Goal: Transaction & Acquisition: Purchase product/service

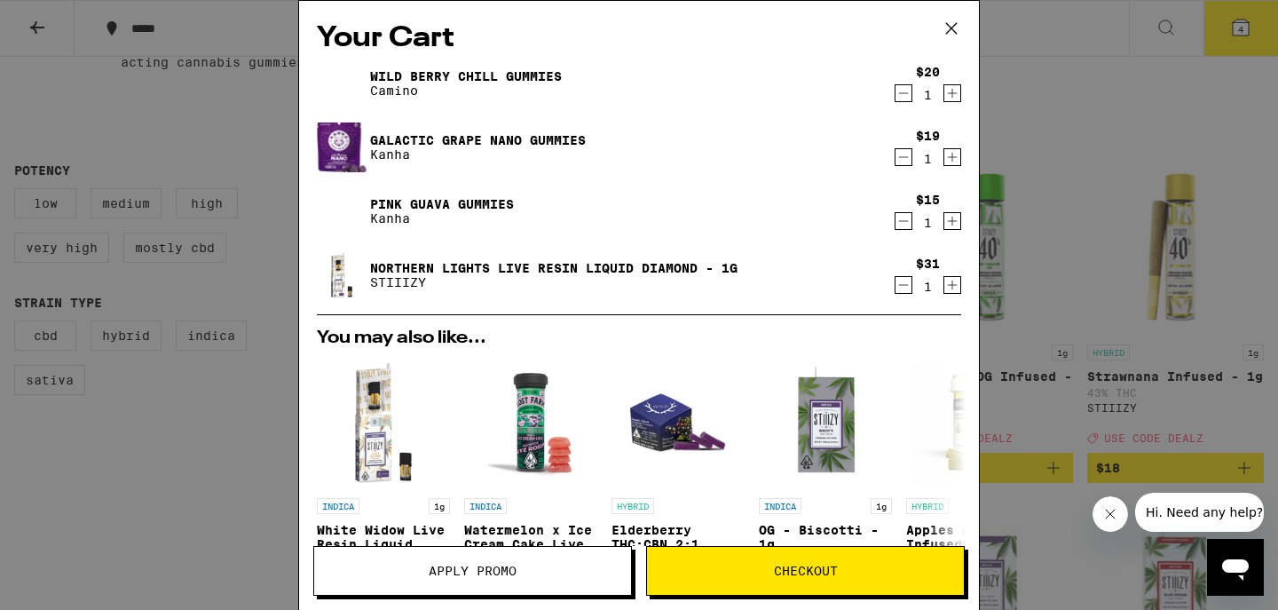
click at [493, 579] on button "Apply Promo" at bounding box center [472, 571] width 319 height 50
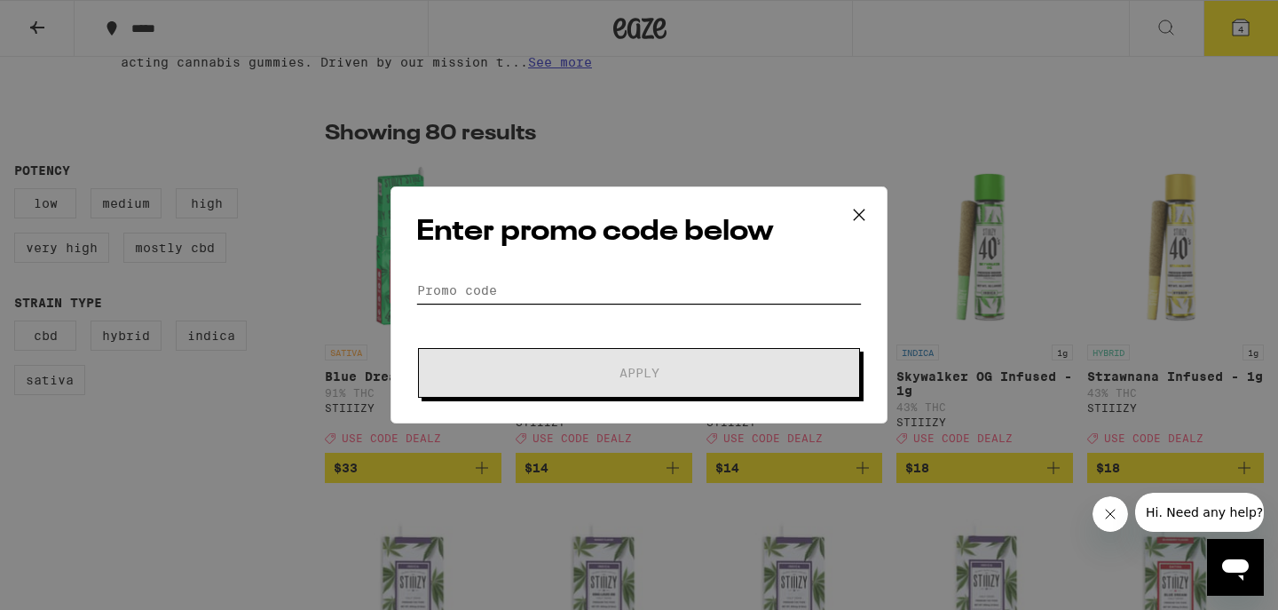
click at [556, 282] on input "Promo Code" at bounding box center [638, 290] width 445 height 27
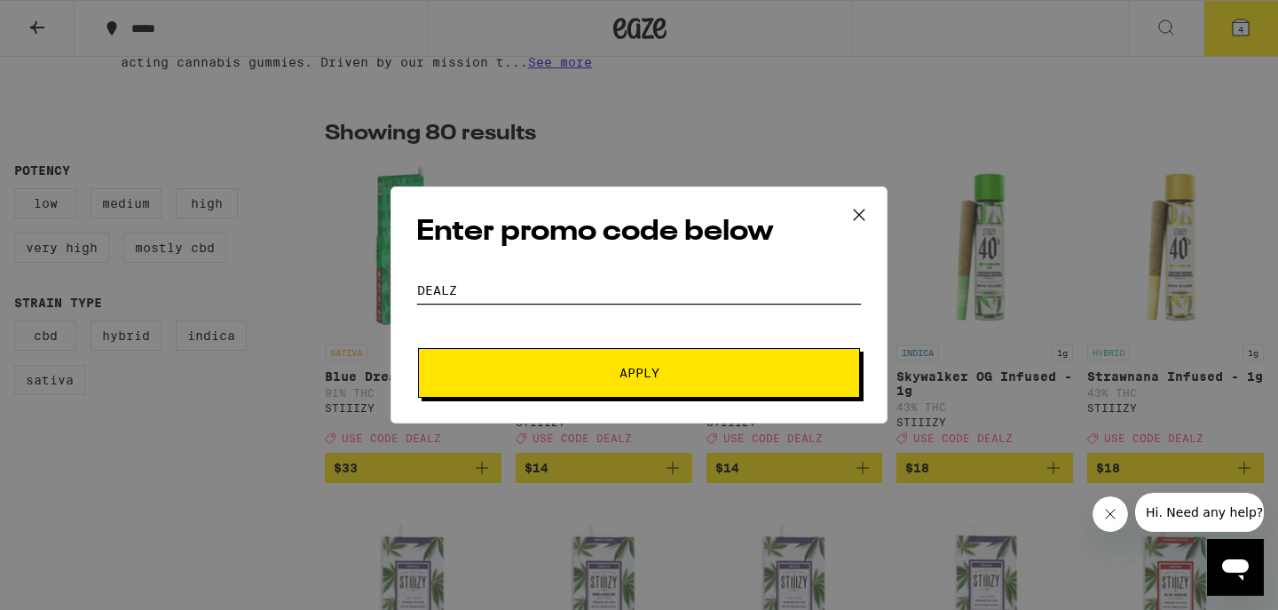
type input "DEAlz"
click at [639, 373] on button "Apply" at bounding box center [639, 373] width 442 height 50
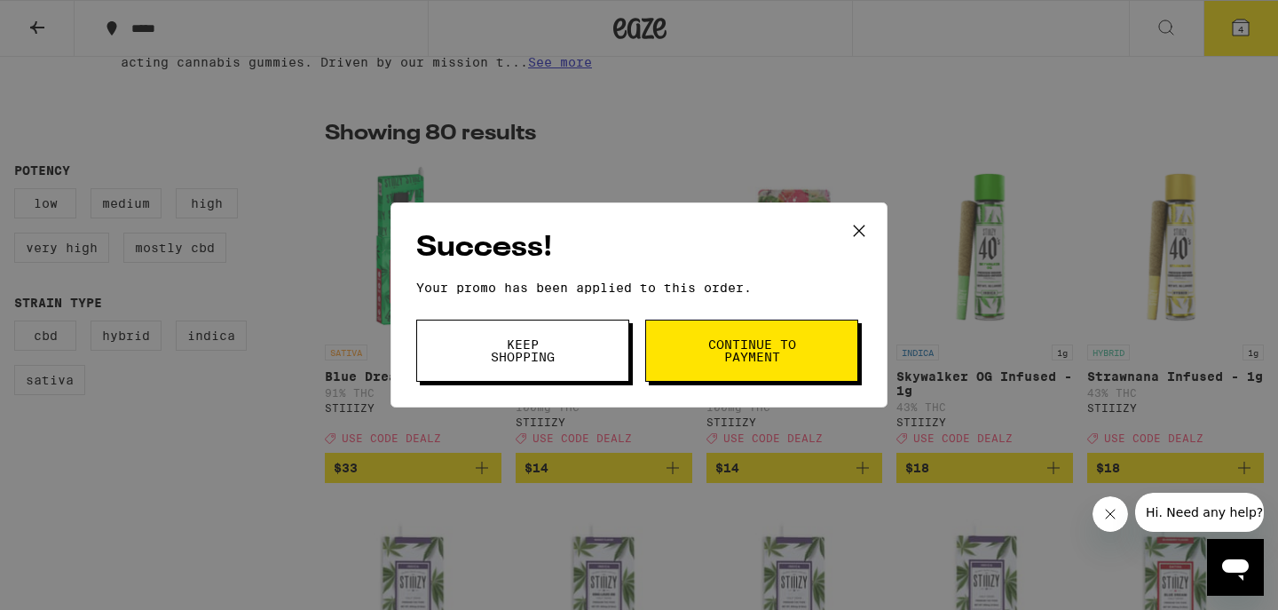
click at [858, 234] on icon at bounding box center [859, 230] width 27 height 27
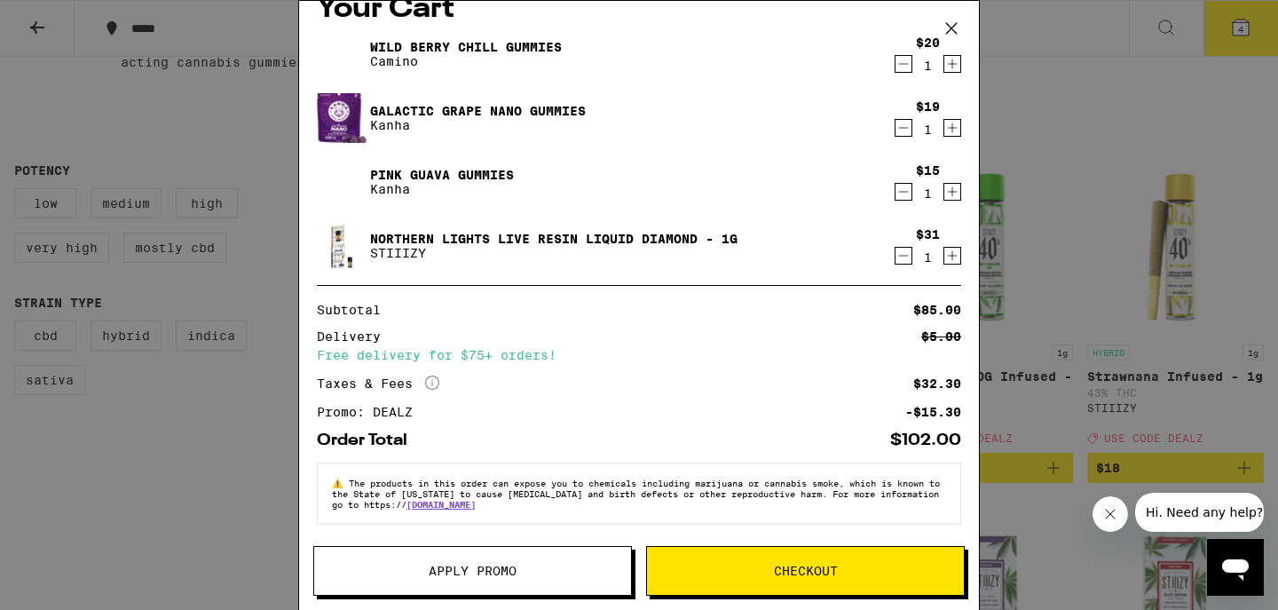
scroll to position [34, 0]
click at [954, 25] on icon at bounding box center [951, 28] width 27 height 27
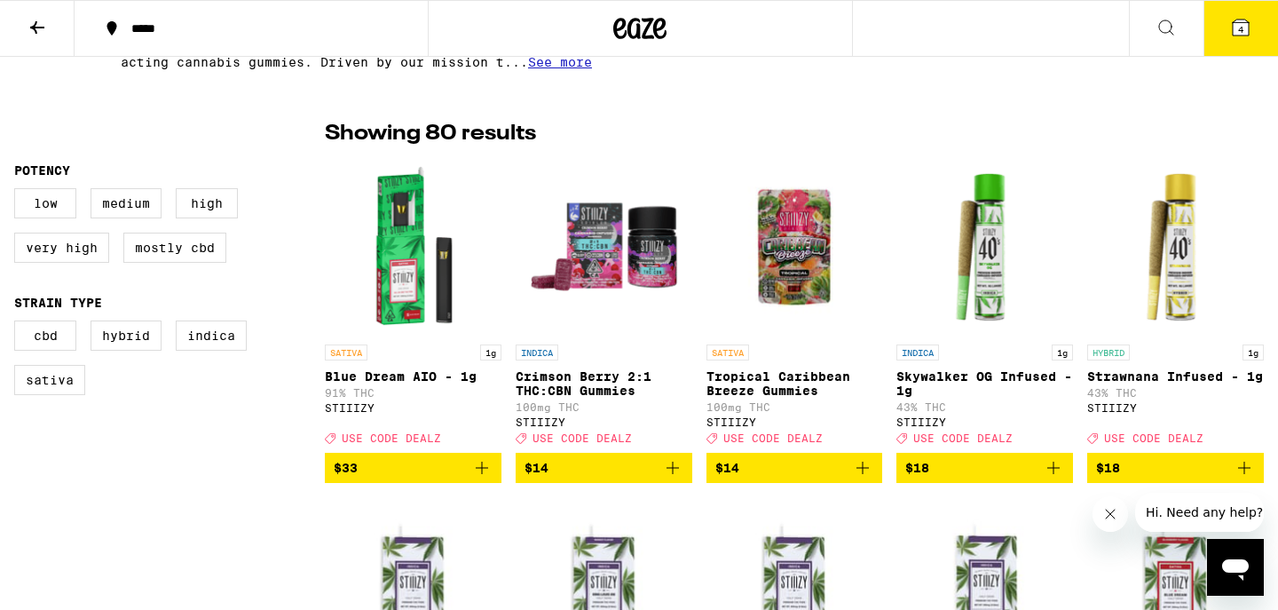
click at [641, 19] on icon at bounding box center [640, 28] width 27 height 21
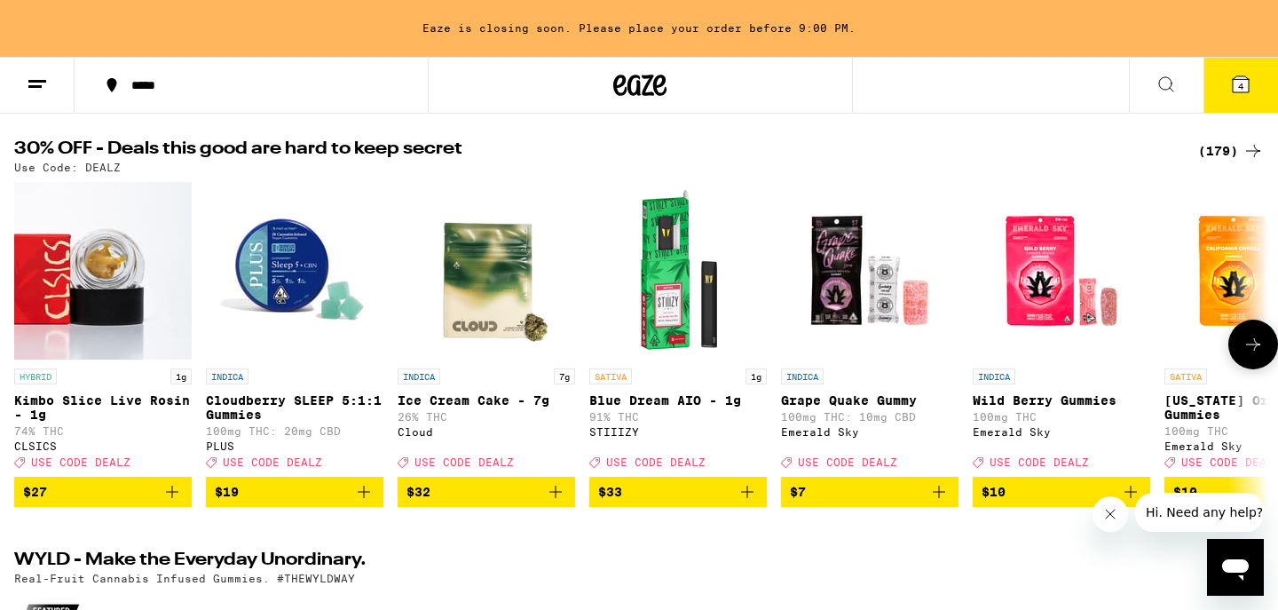
scroll to position [129, 0]
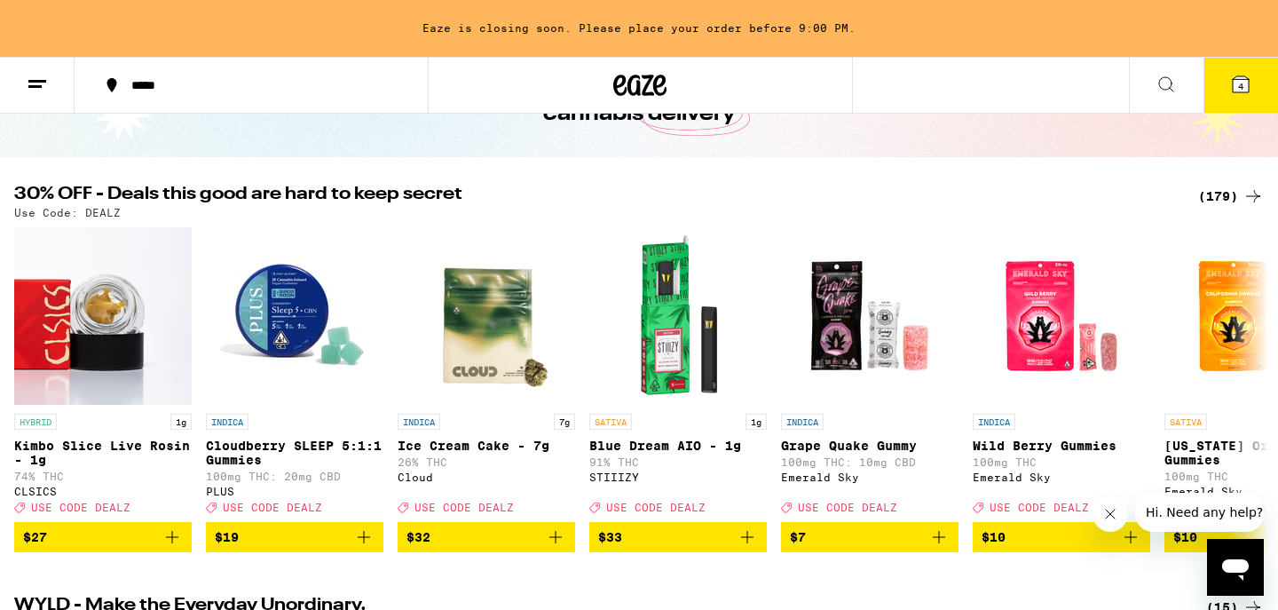
click at [1224, 205] on div "(179)" at bounding box center [1231, 195] width 66 height 21
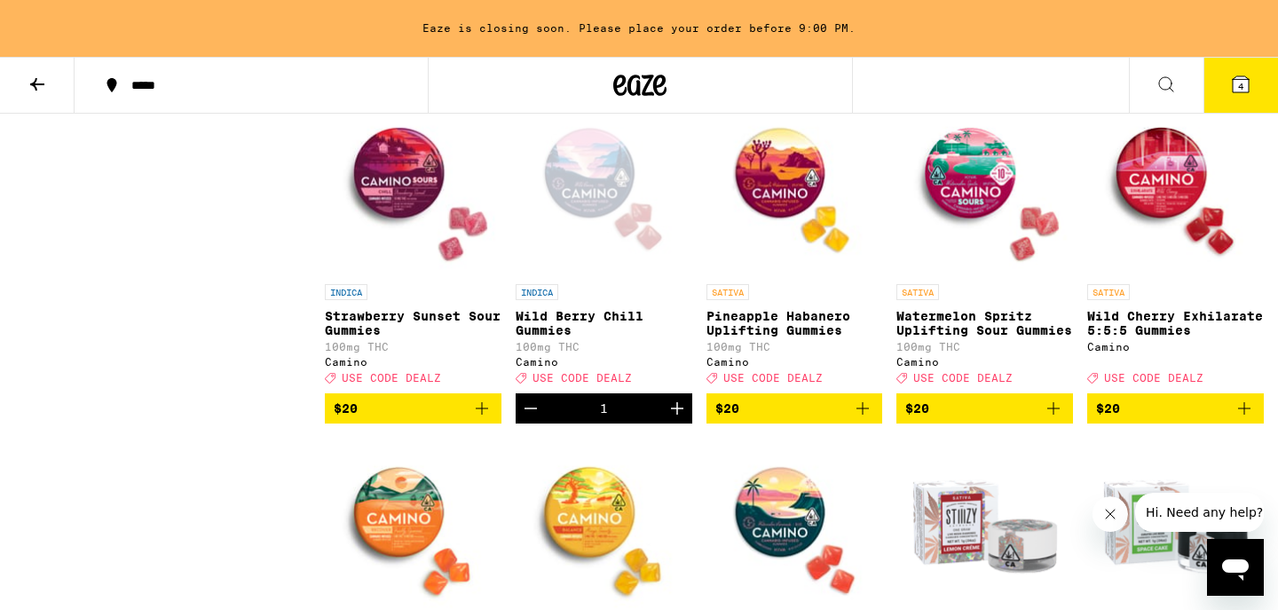
scroll to position [3269, 0]
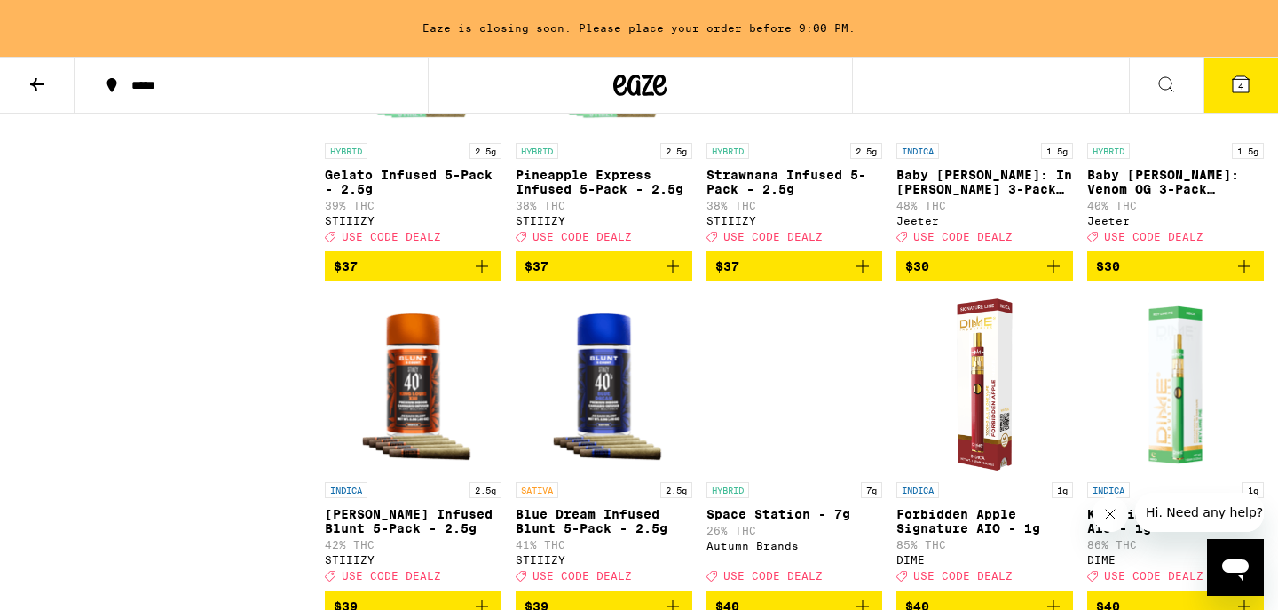
scroll to position [9485, 0]
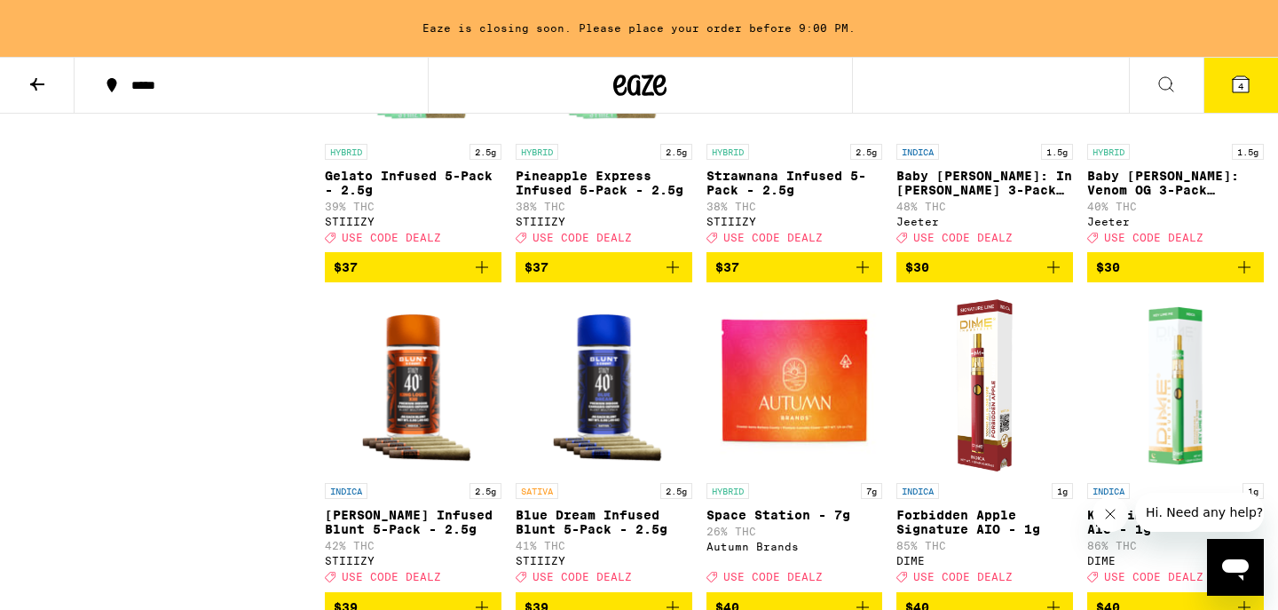
click at [1175, 75] on icon at bounding box center [1165, 84] width 21 height 21
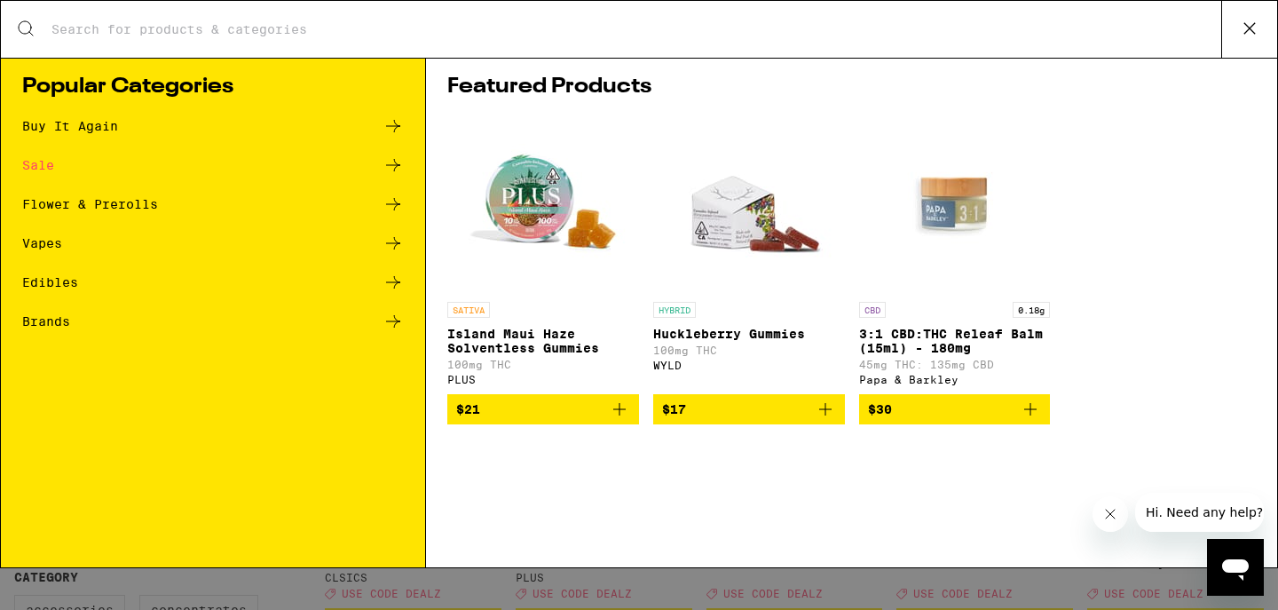
scroll to position [0, 0]
click at [1249, 37] on icon at bounding box center [1249, 28] width 27 height 27
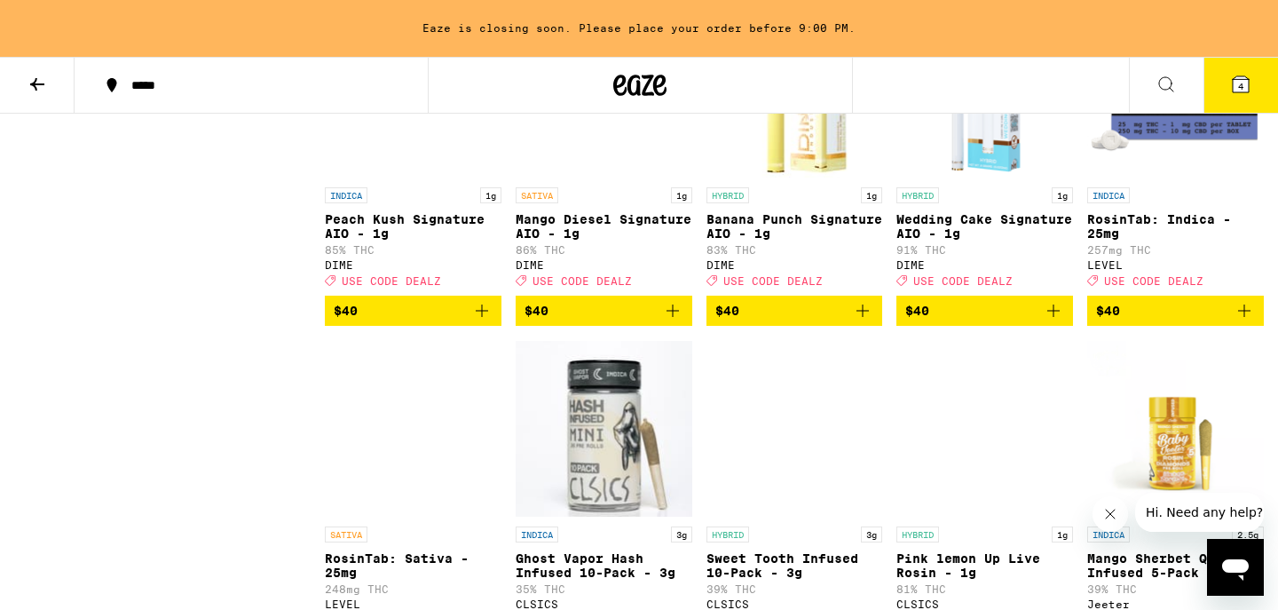
scroll to position [10119, 0]
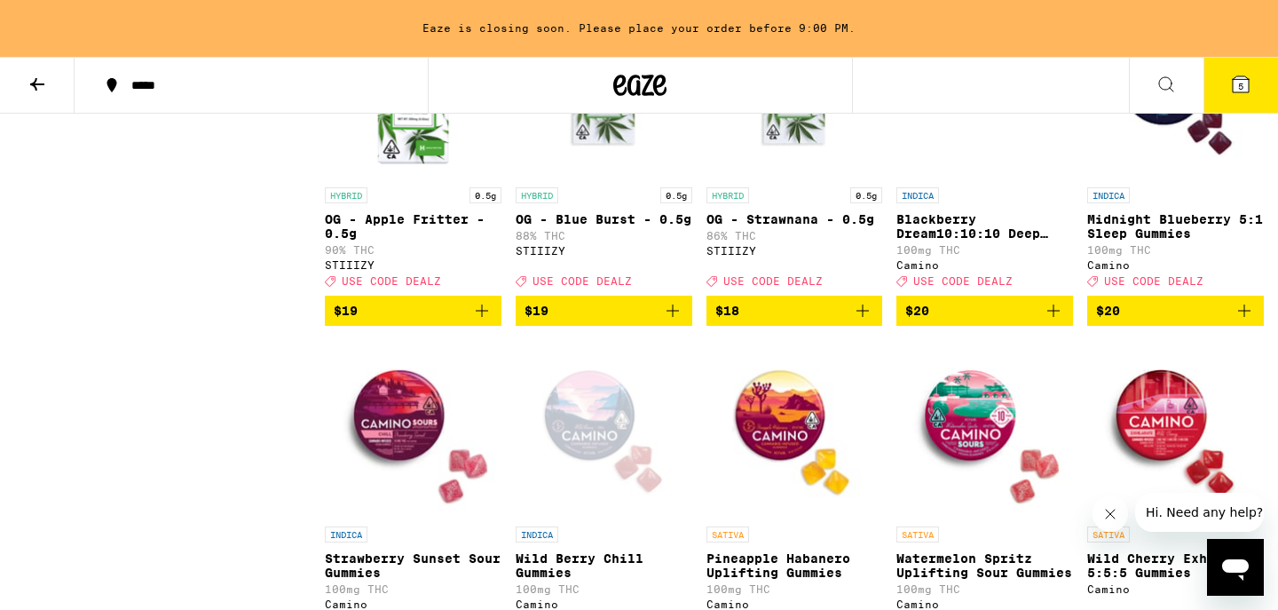
scroll to position [3025, 0]
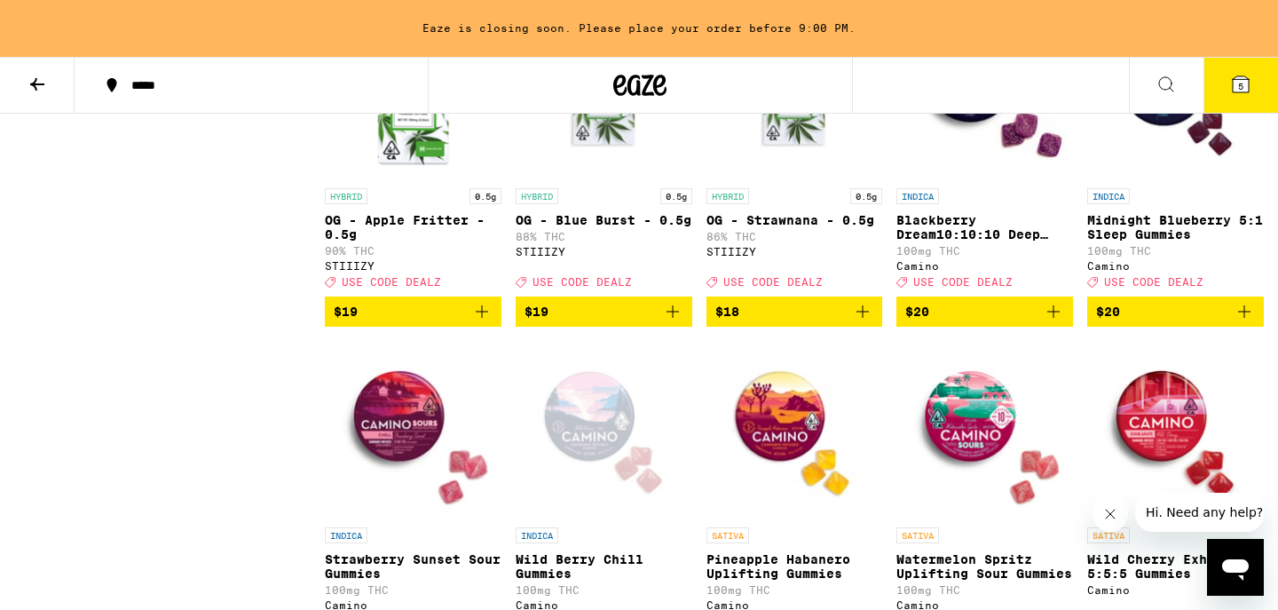
click at [1168, 98] on button at bounding box center [1166, 86] width 75 height 56
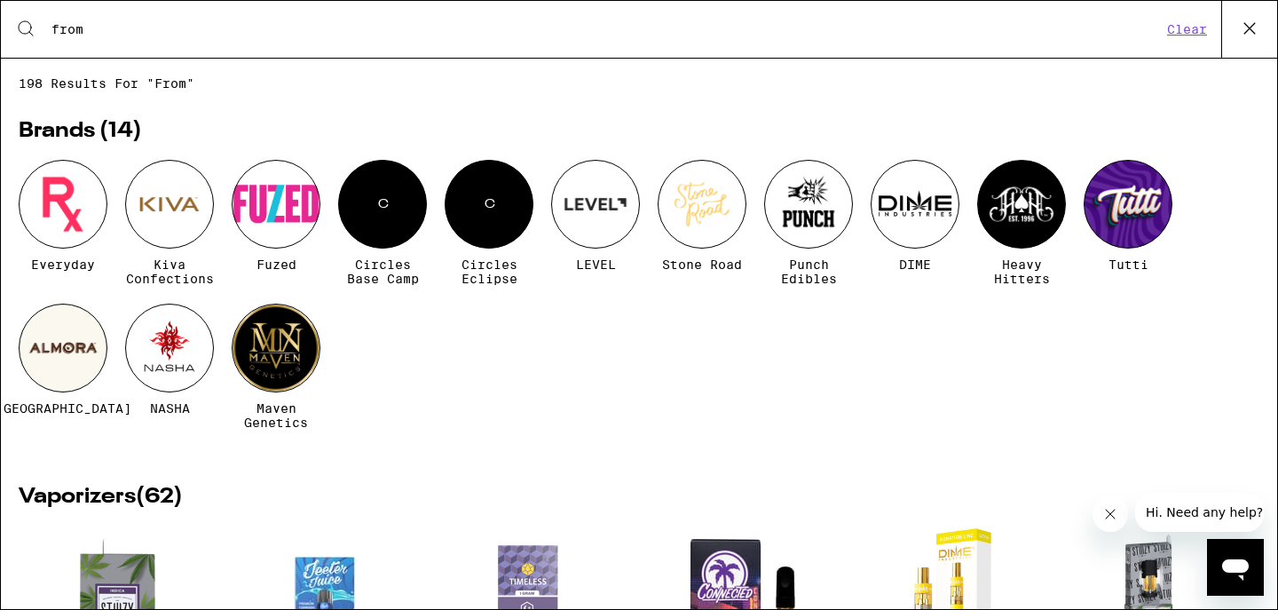
scroll to position [0, 0]
type input "from"
click at [1178, 32] on button "Clear" at bounding box center [1186, 29] width 51 height 16
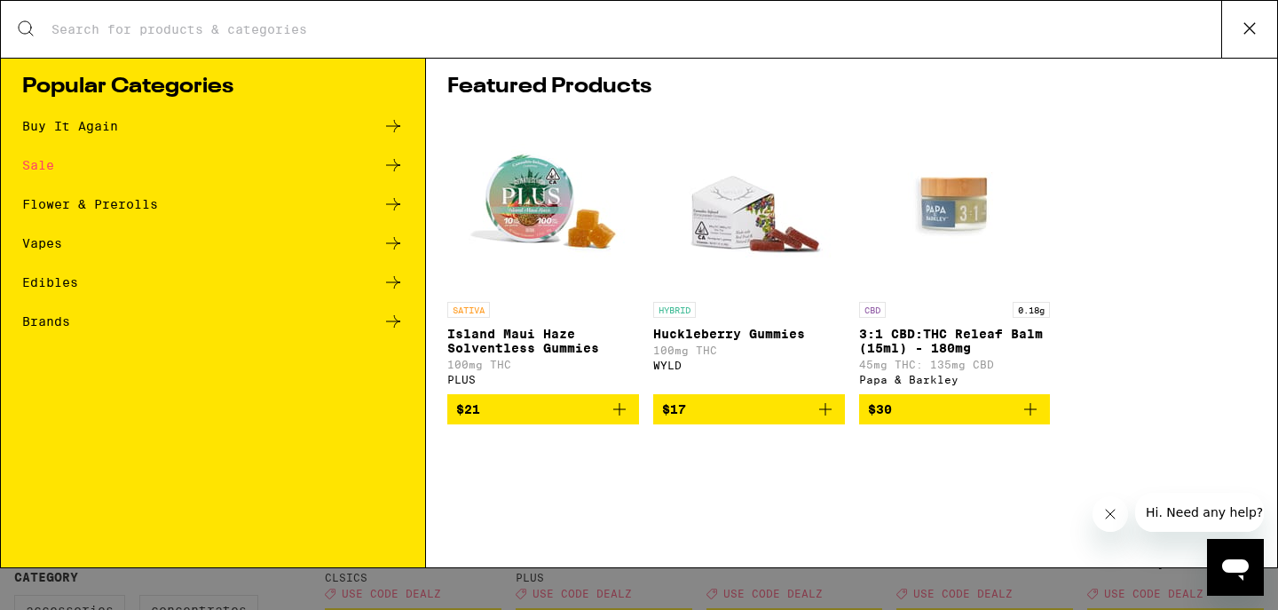
click at [832, 28] on input "Search for Products" at bounding box center [636, 29] width 1170 height 16
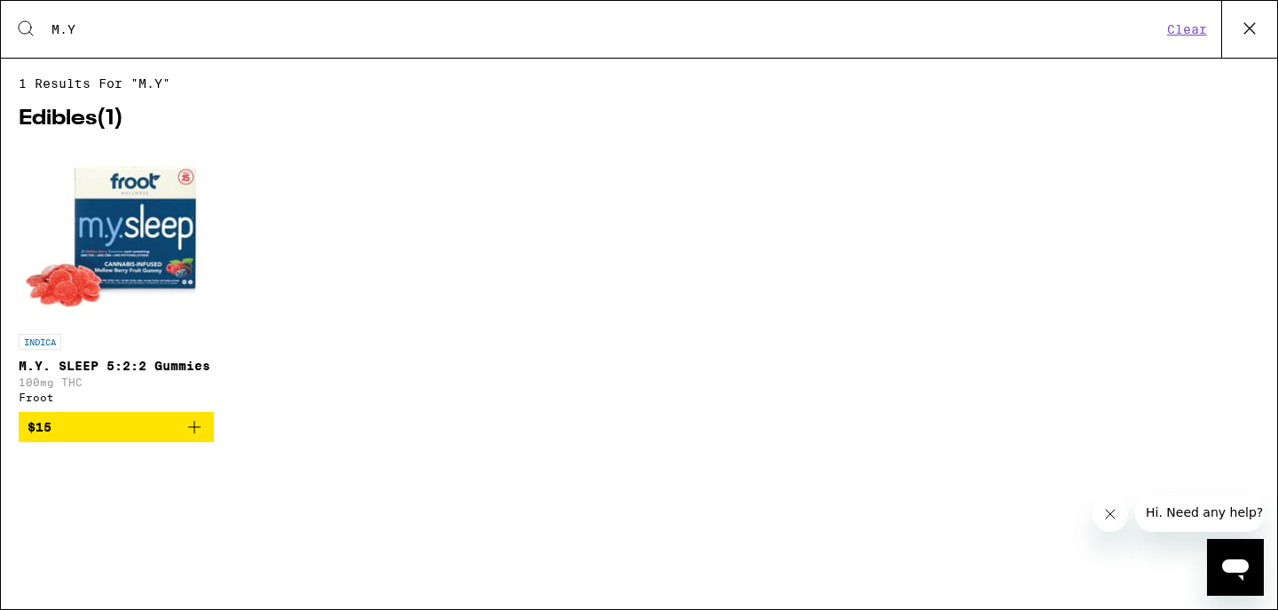
type input "M.Y"
click at [103, 423] on button "$15" at bounding box center [116, 427] width 195 height 30
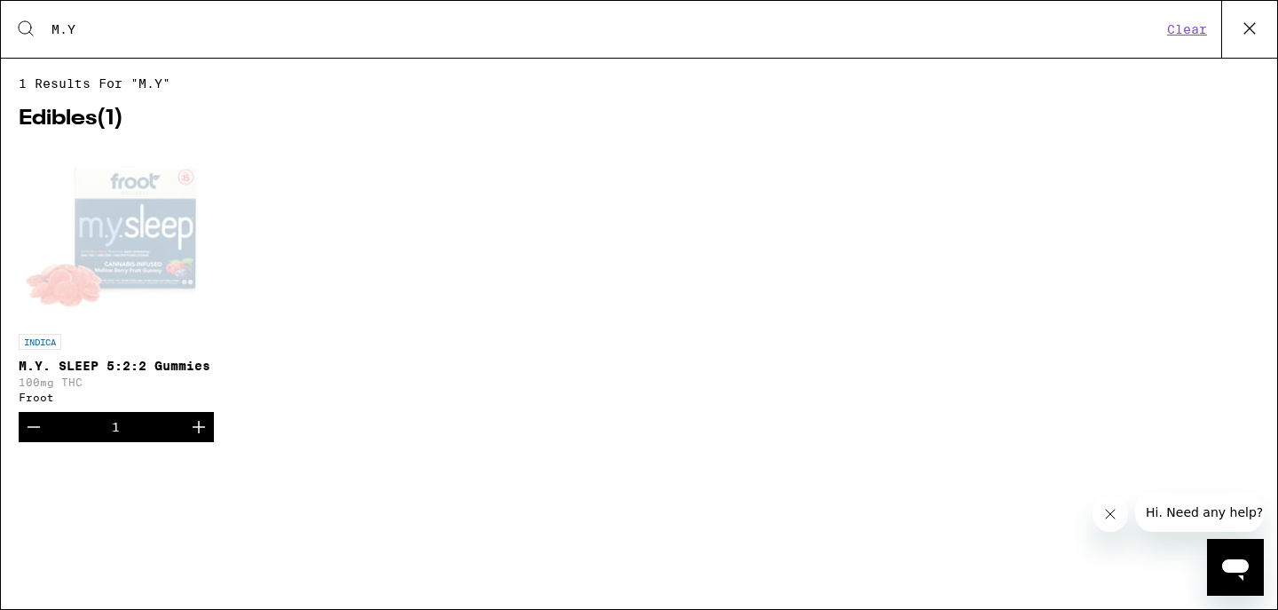
click at [1195, 29] on button "Clear" at bounding box center [1186, 29] width 51 height 16
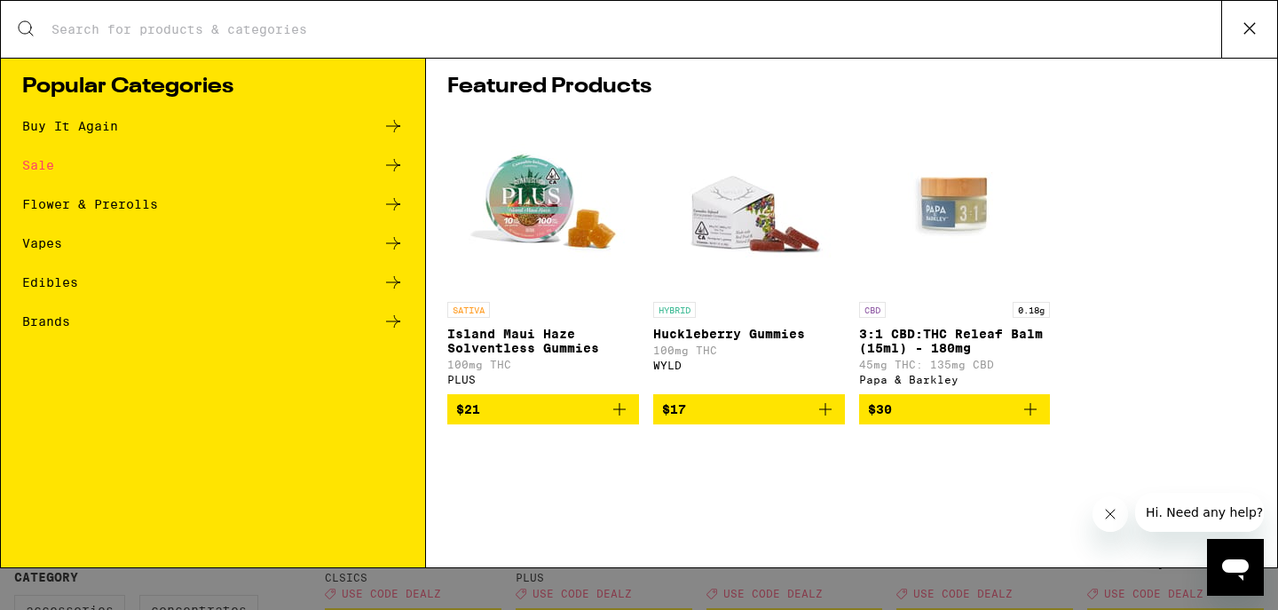
click at [875, 41] on div "Search for Products" at bounding box center [639, 29] width 1276 height 57
click at [873, 29] on input "Search for Products" at bounding box center [636, 29] width 1170 height 16
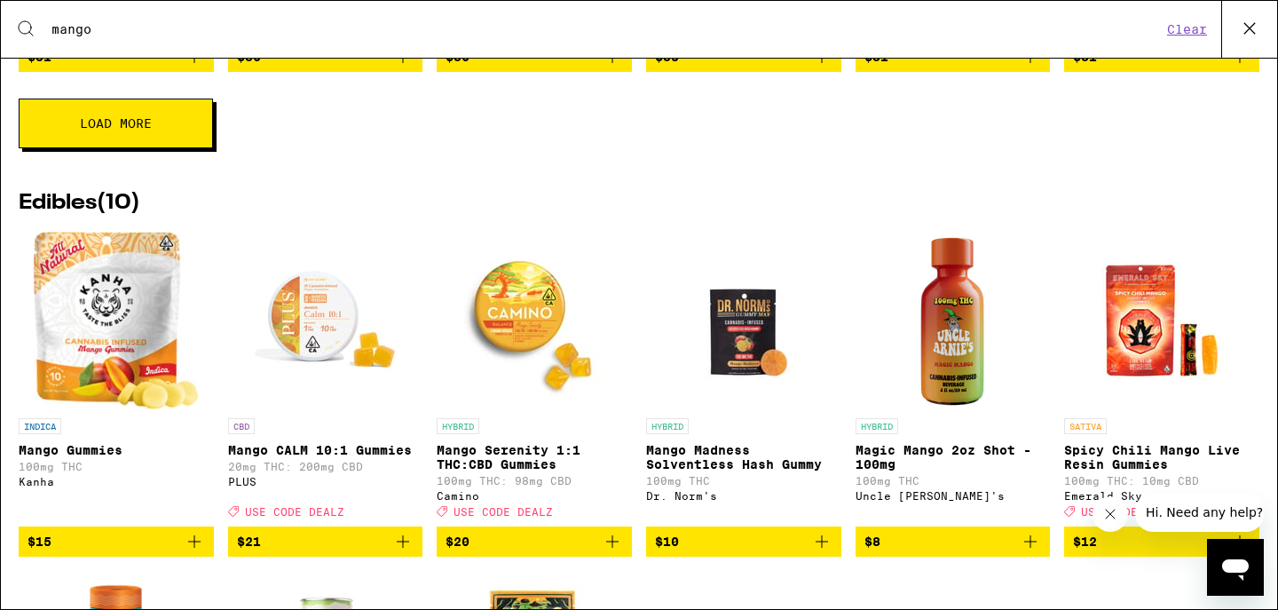
scroll to position [990, 0]
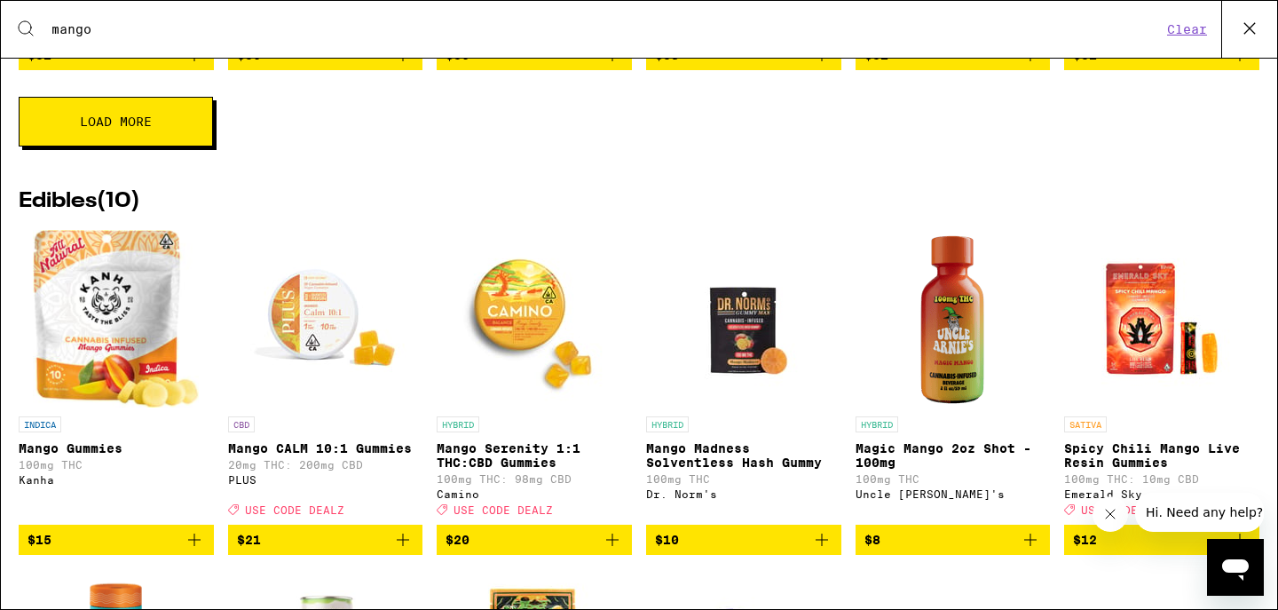
type input "mango"
click at [127, 550] on span "$15" at bounding box center [116, 539] width 177 height 21
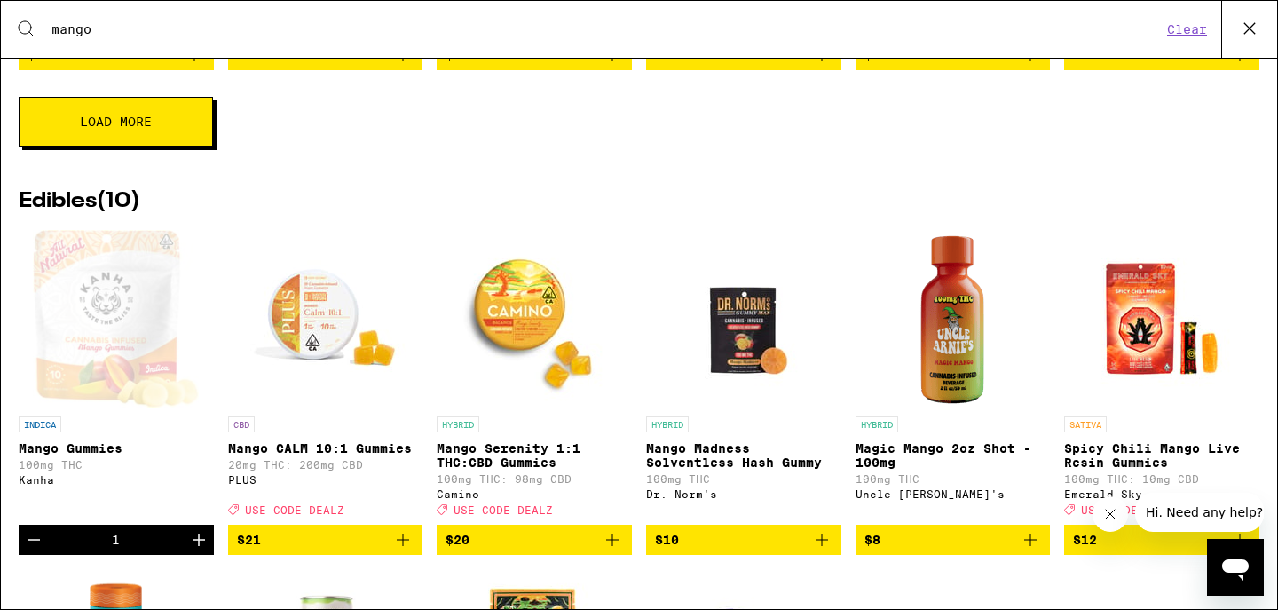
click at [1245, 21] on icon at bounding box center [1249, 28] width 27 height 27
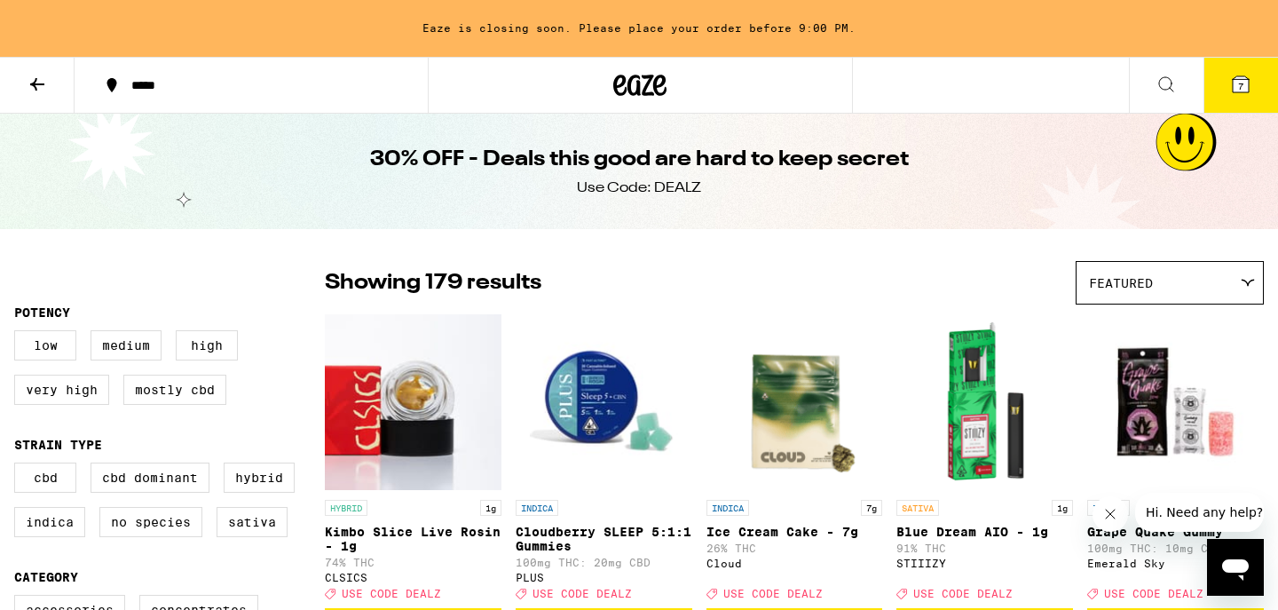
click at [1243, 94] on icon at bounding box center [1240, 84] width 21 height 21
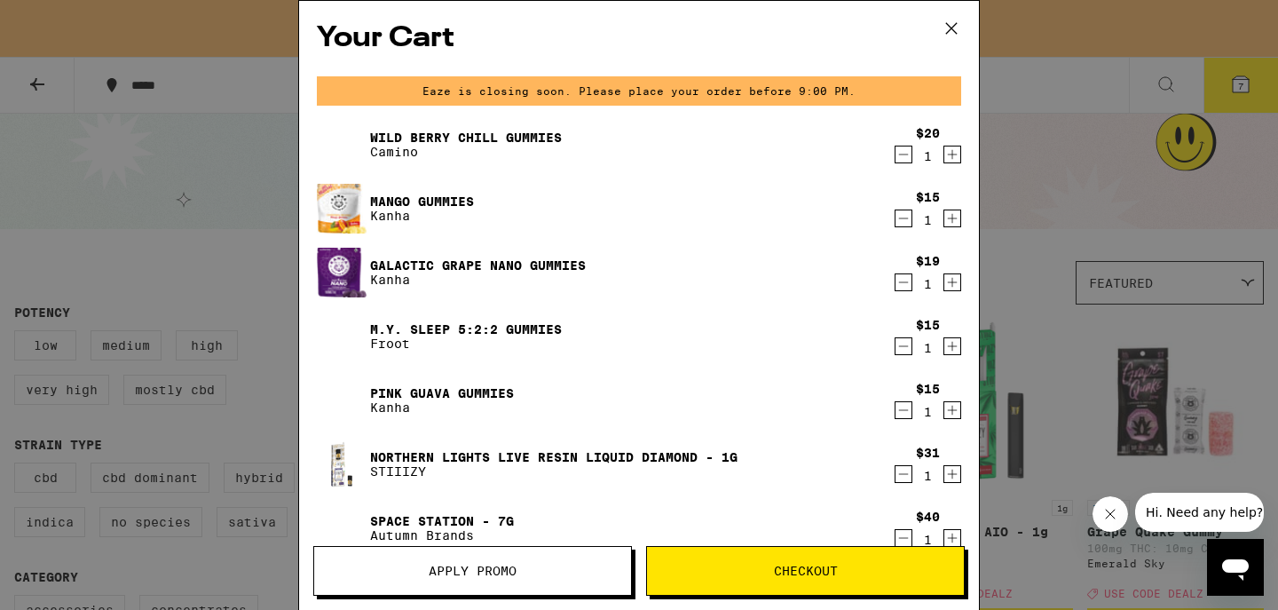
click at [902, 154] on icon "Decrement" at bounding box center [904, 154] width 10 height 0
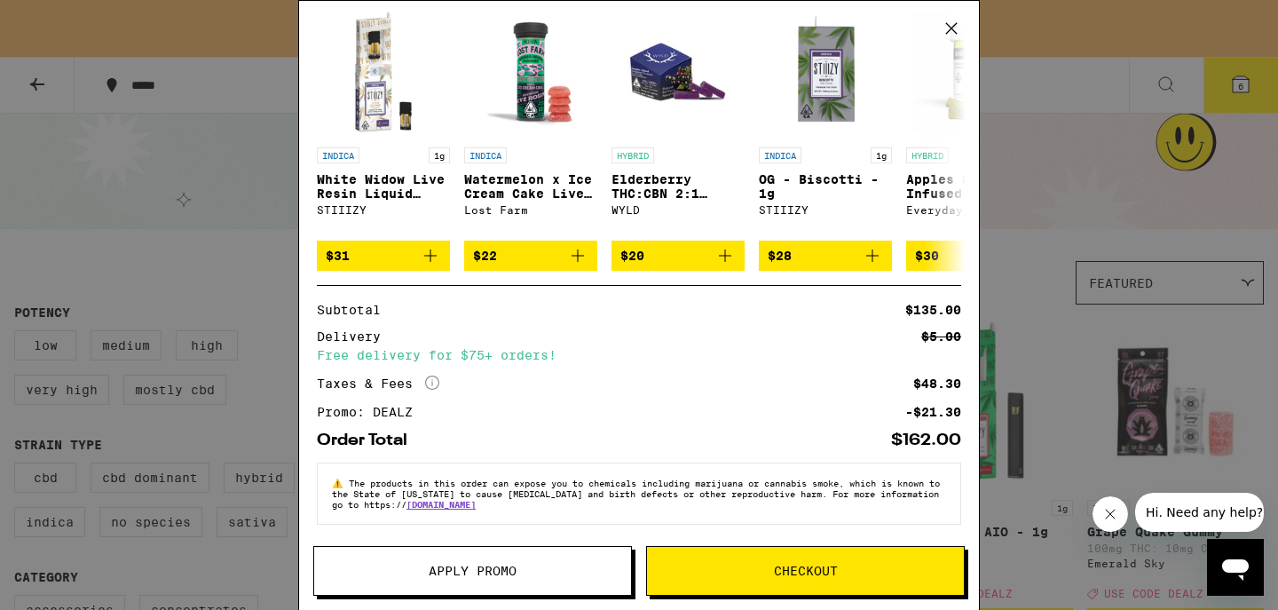
scroll to position [553, 0]
click at [550, 564] on span "Apply Promo" at bounding box center [472, 570] width 317 height 12
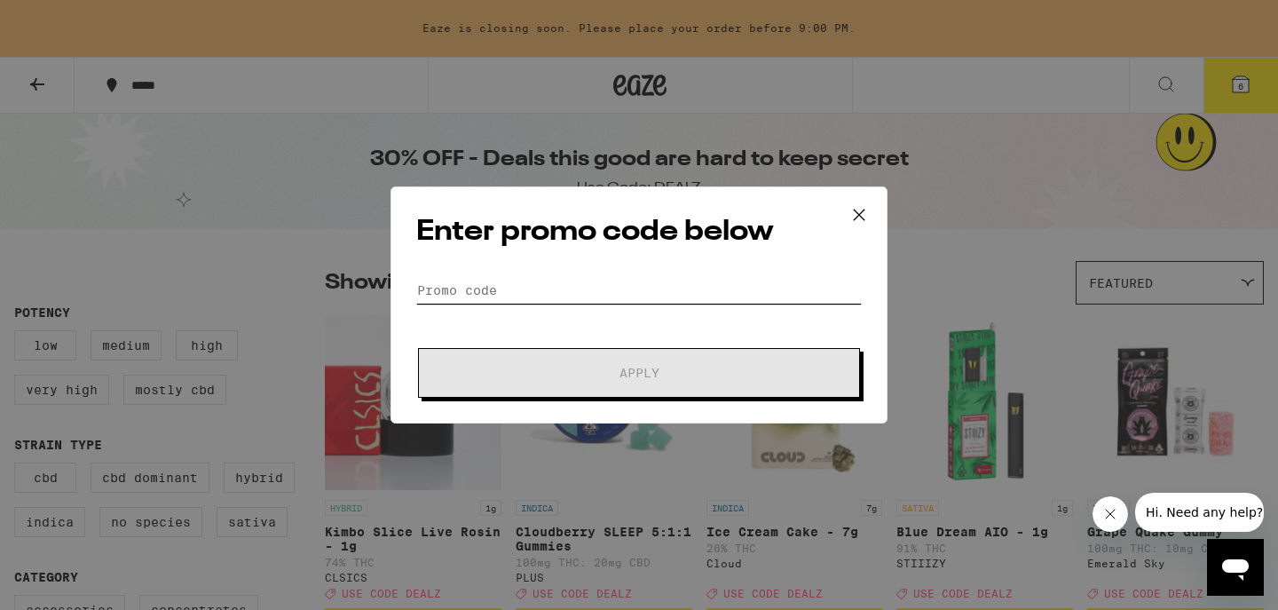
click at [490, 287] on input "Promo Code" at bounding box center [638, 290] width 445 height 27
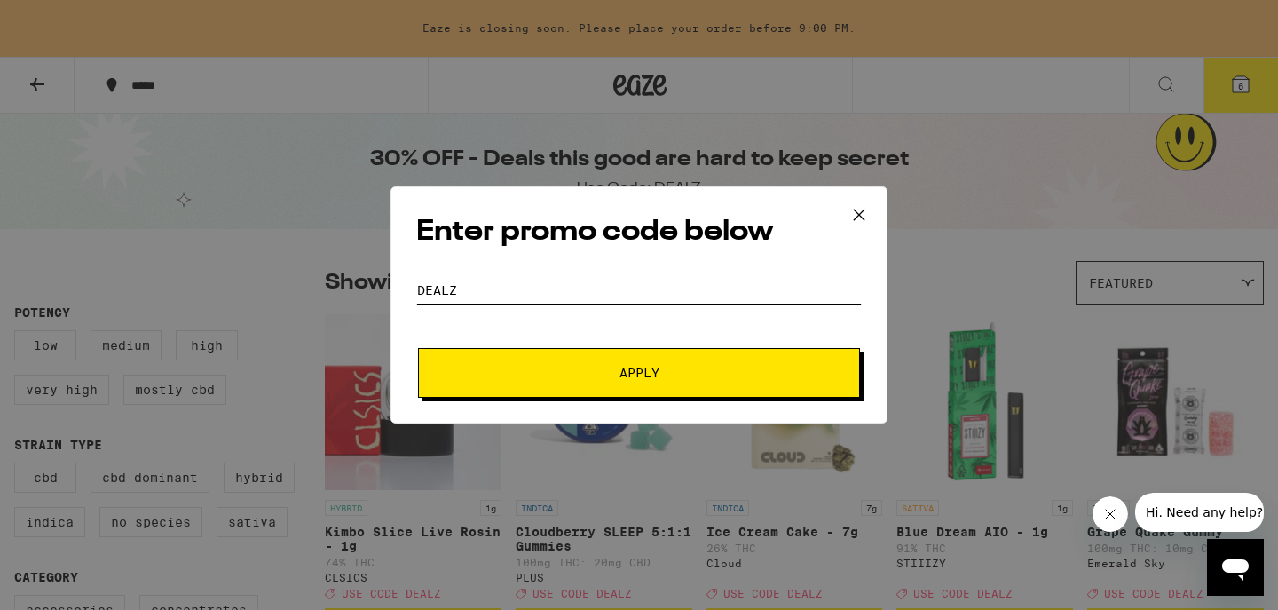
click at [639, 373] on button "Apply" at bounding box center [639, 373] width 442 height 50
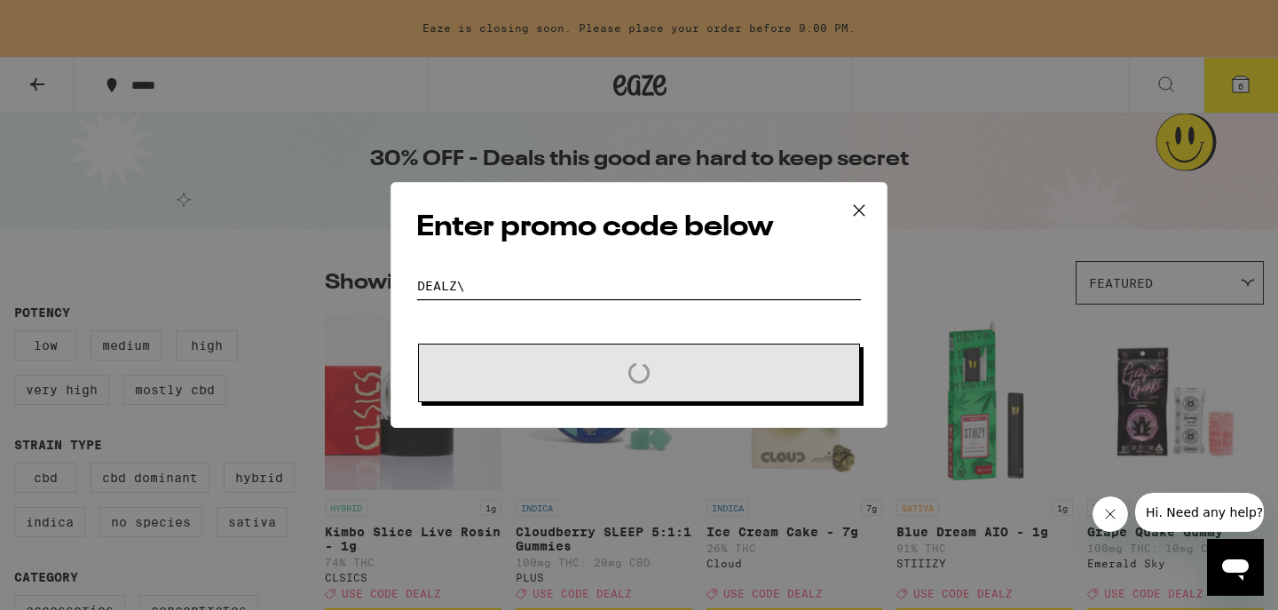
type input "DEALZ"
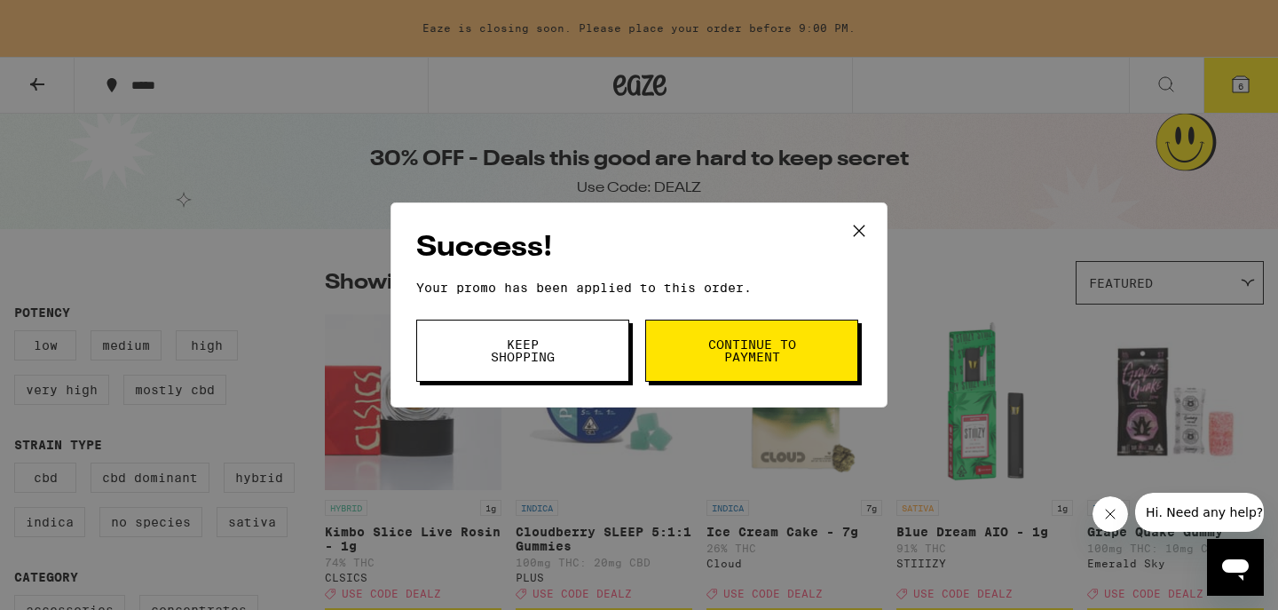
click at [861, 215] on button at bounding box center [858, 231] width 55 height 57
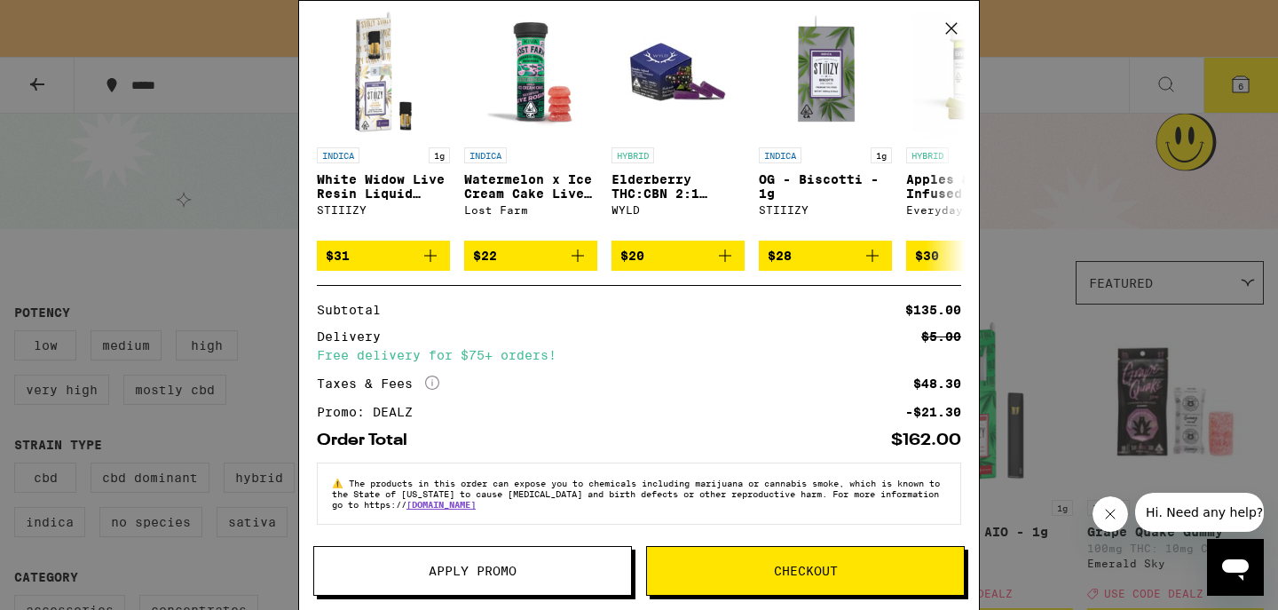
scroll to position [553, 0]
click at [778, 583] on button "Checkout" at bounding box center [805, 571] width 319 height 50
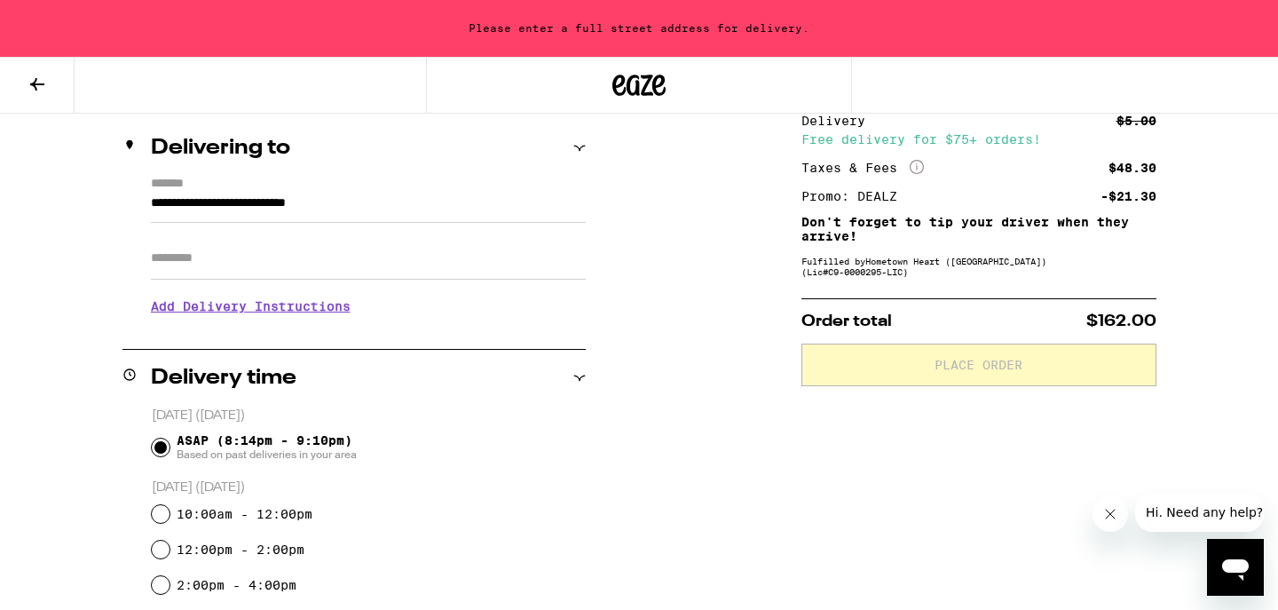
scroll to position [207, 0]
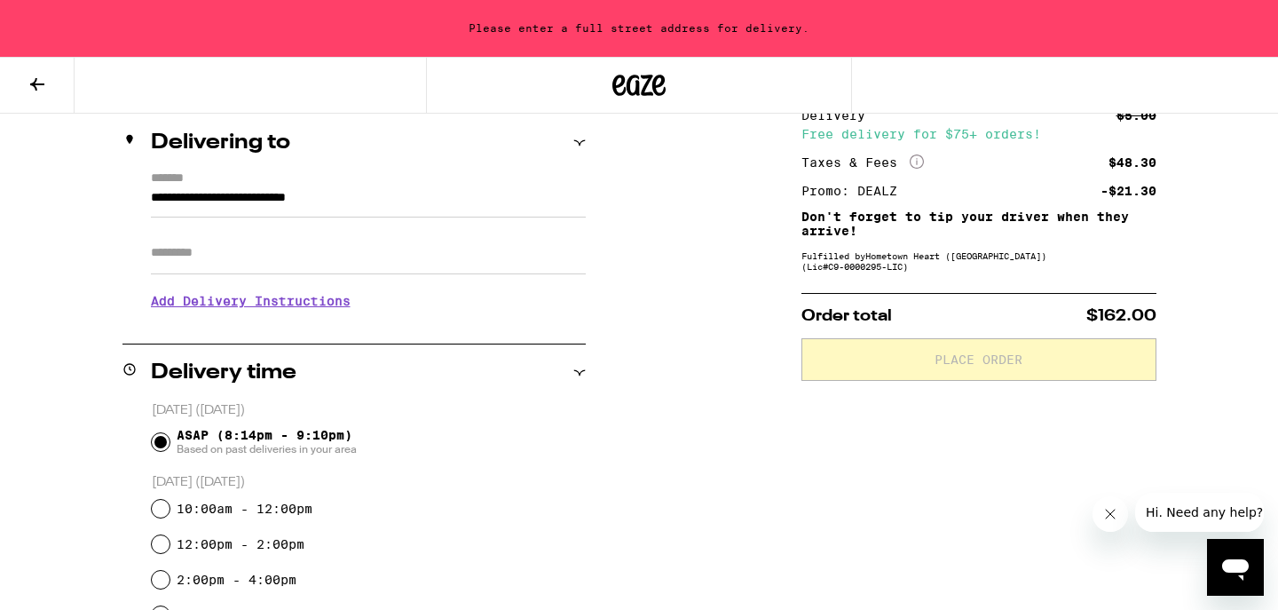
click at [295, 205] on input "**********" at bounding box center [368, 202] width 435 height 30
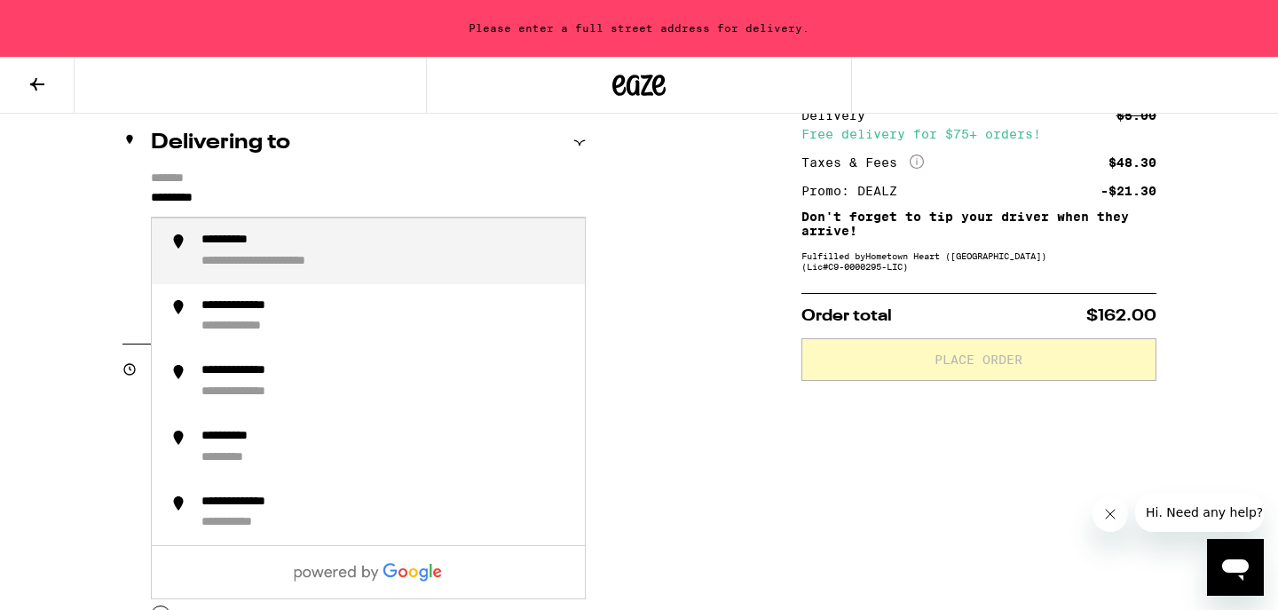
click at [413, 258] on div "**********" at bounding box center [385, 250] width 369 height 37
type input "**********"
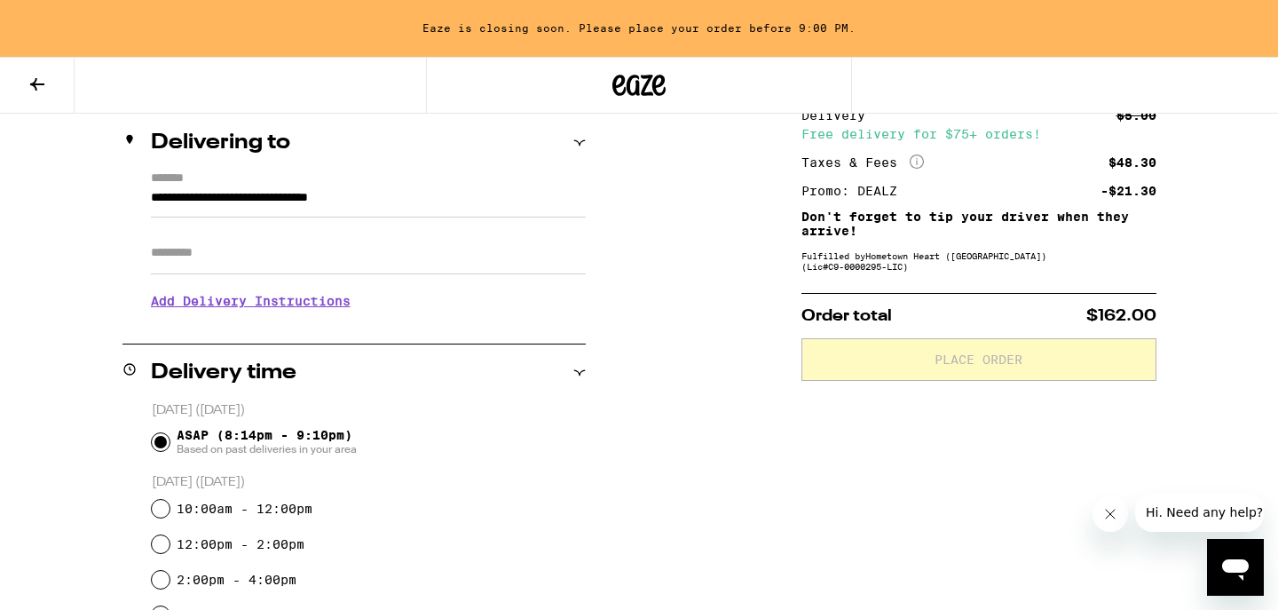
click at [271, 302] on h3 "Add Delivery Instructions" at bounding box center [368, 300] width 435 height 41
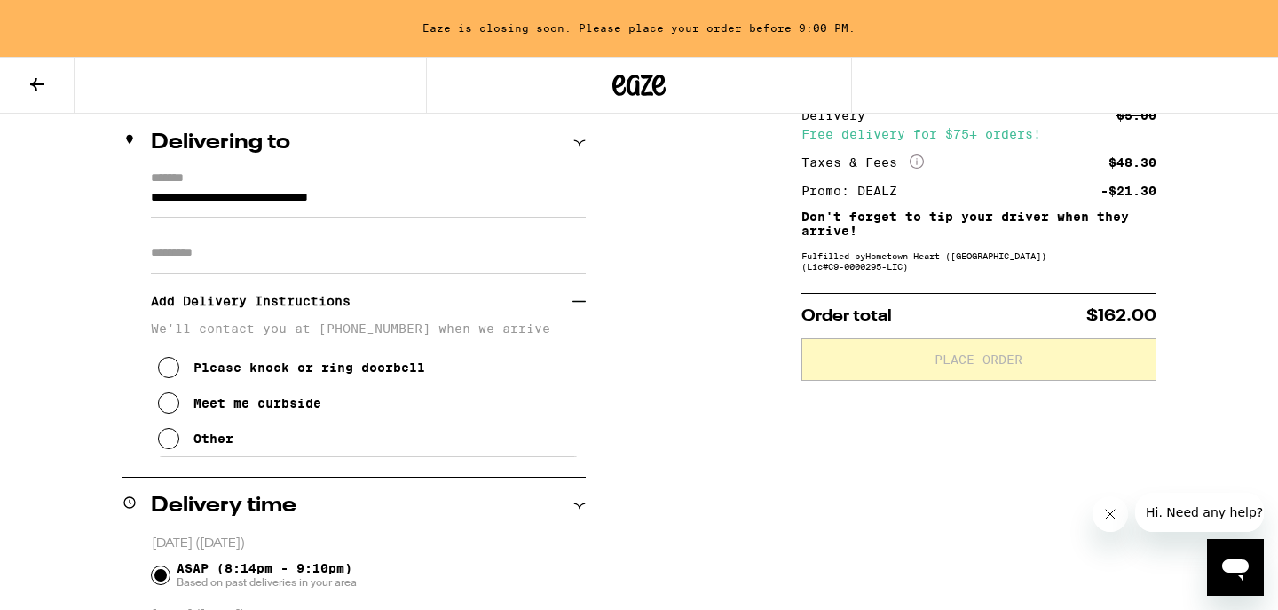
click at [264, 410] on div "Meet me curbside" at bounding box center [257, 403] width 128 height 14
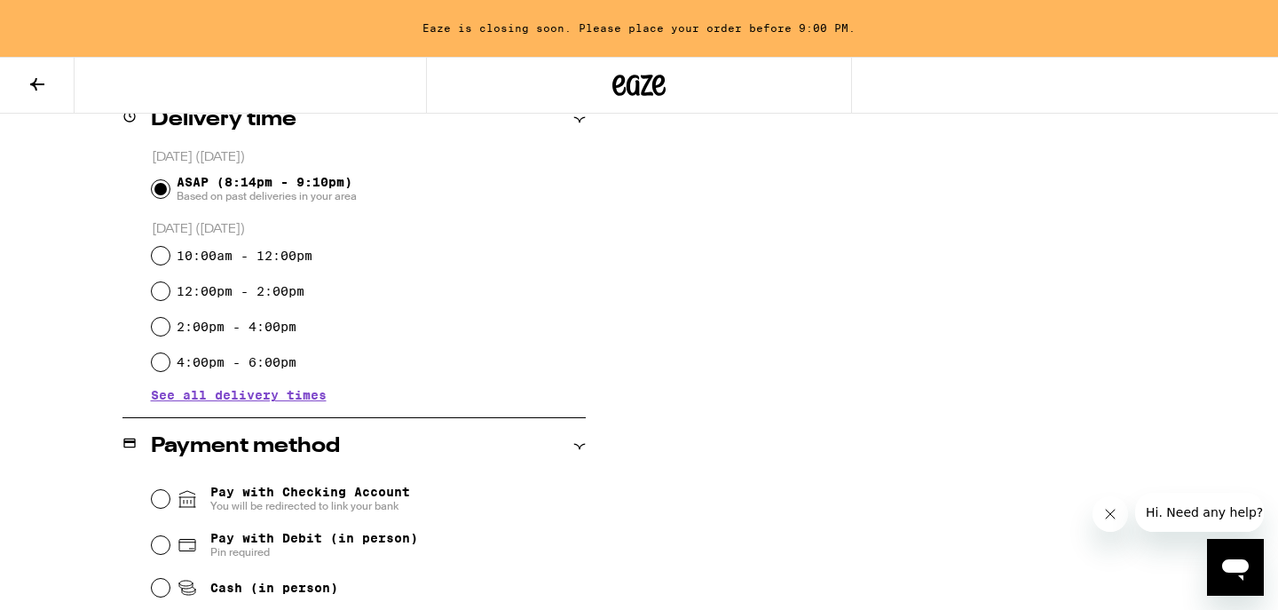
scroll to position [591, 0]
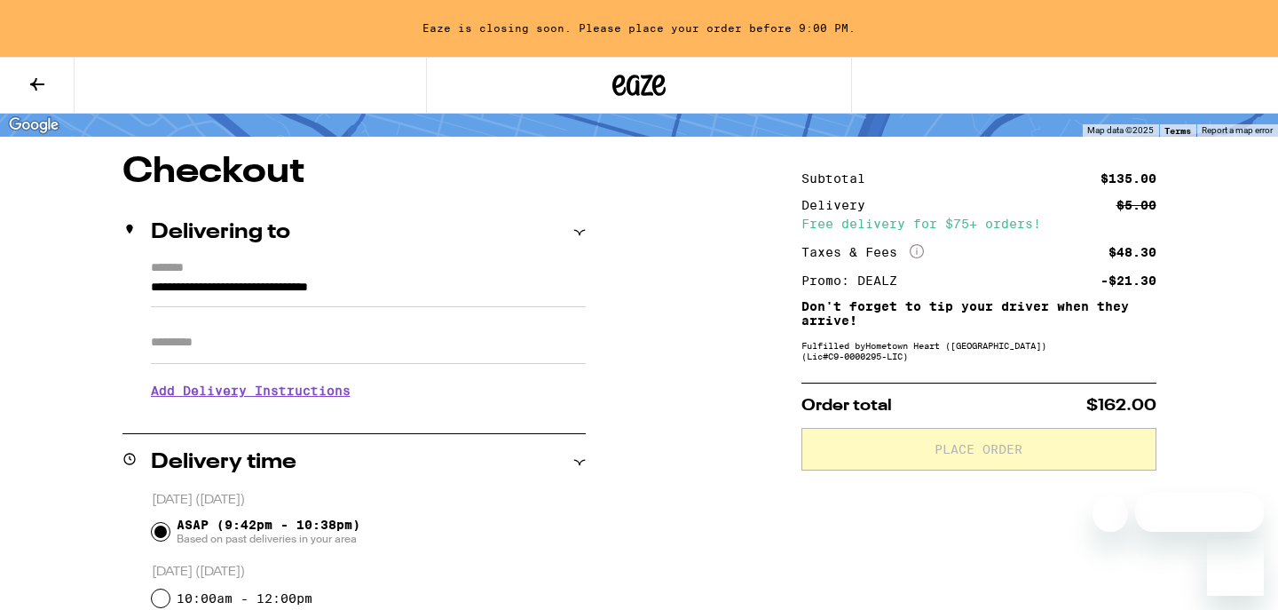
click at [326, 391] on h3 "Add Delivery Instructions" at bounding box center [368, 390] width 435 height 41
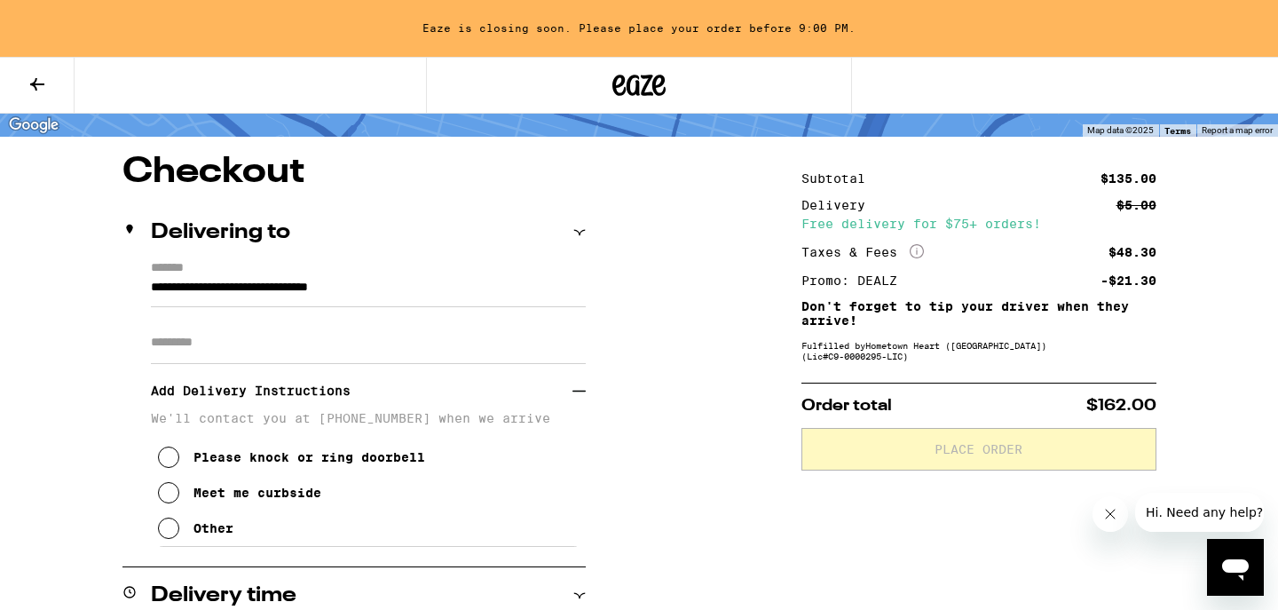
click at [248, 500] on div "Meet me curbside" at bounding box center [257, 492] width 128 height 14
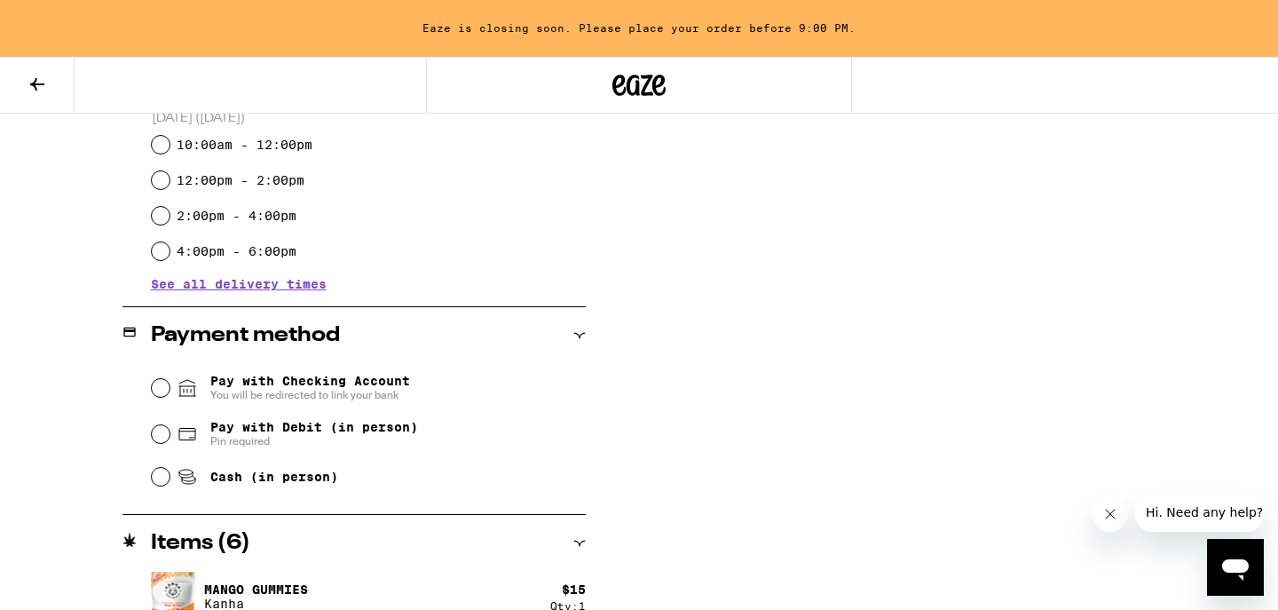
scroll to position [714, 0]
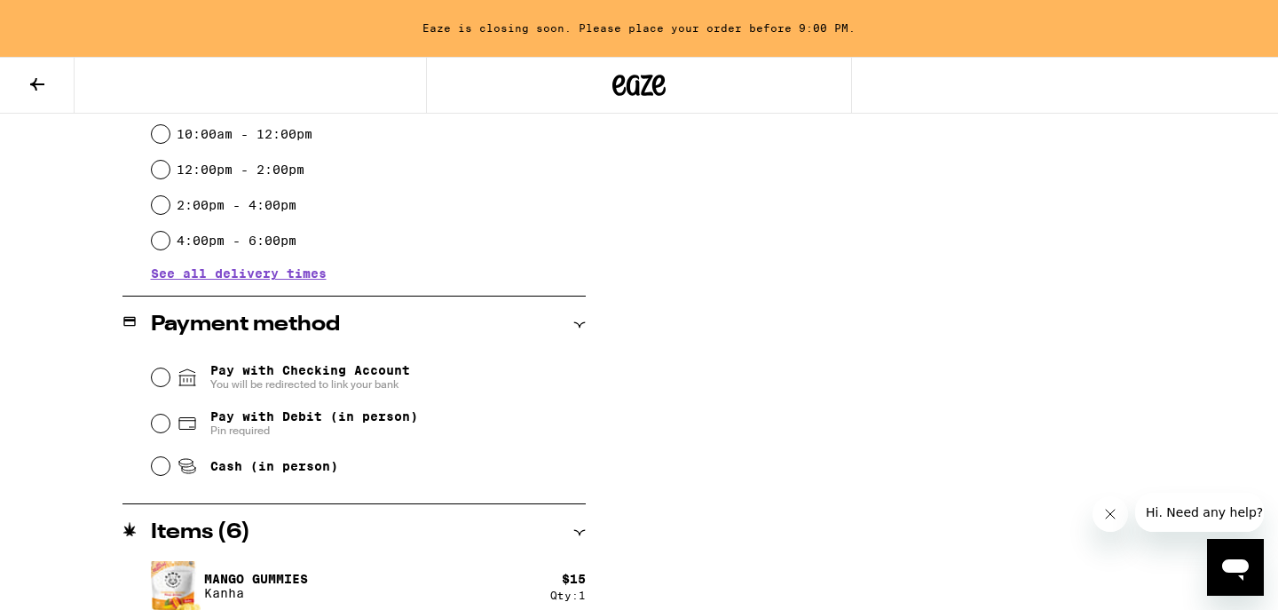
click at [159, 472] on input "Cash (in person)" at bounding box center [161, 466] width 18 height 18
radio input "true"
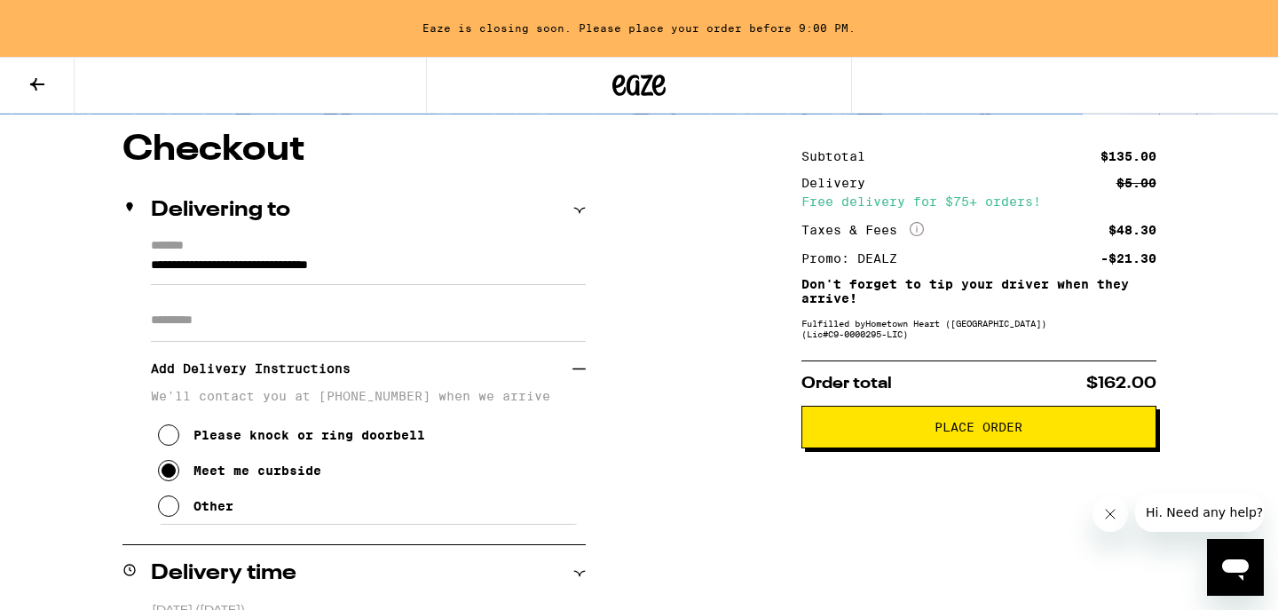
scroll to position [173, 0]
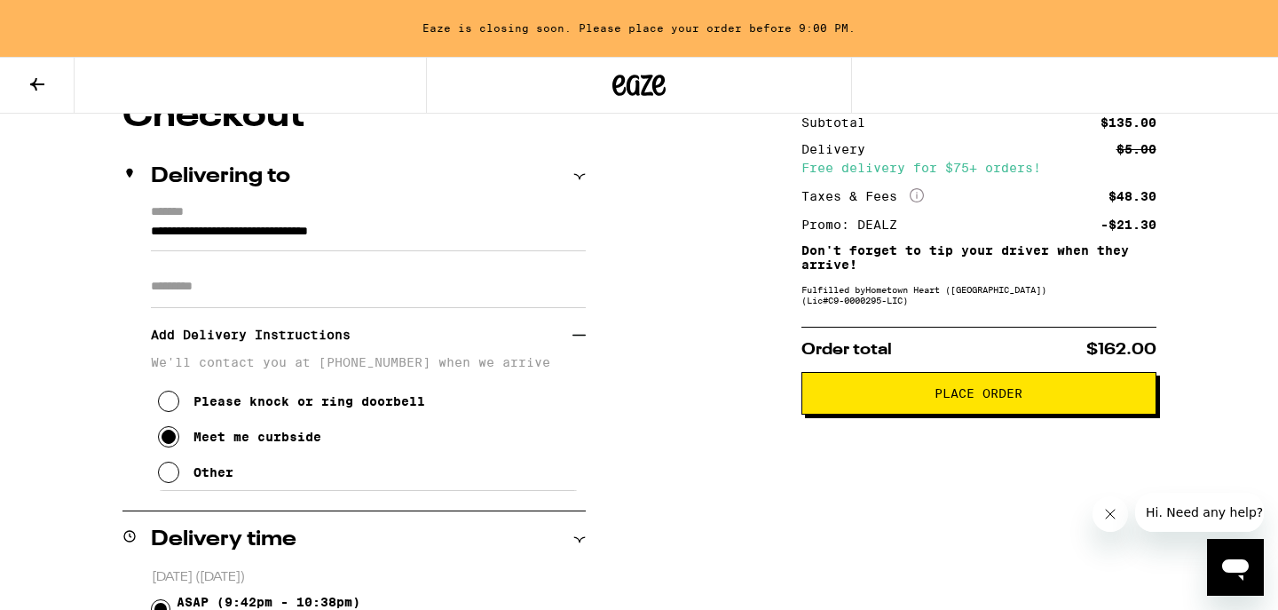
click at [931, 399] on span "Place Order" at bounding box center [978, 393] width 325 height 12
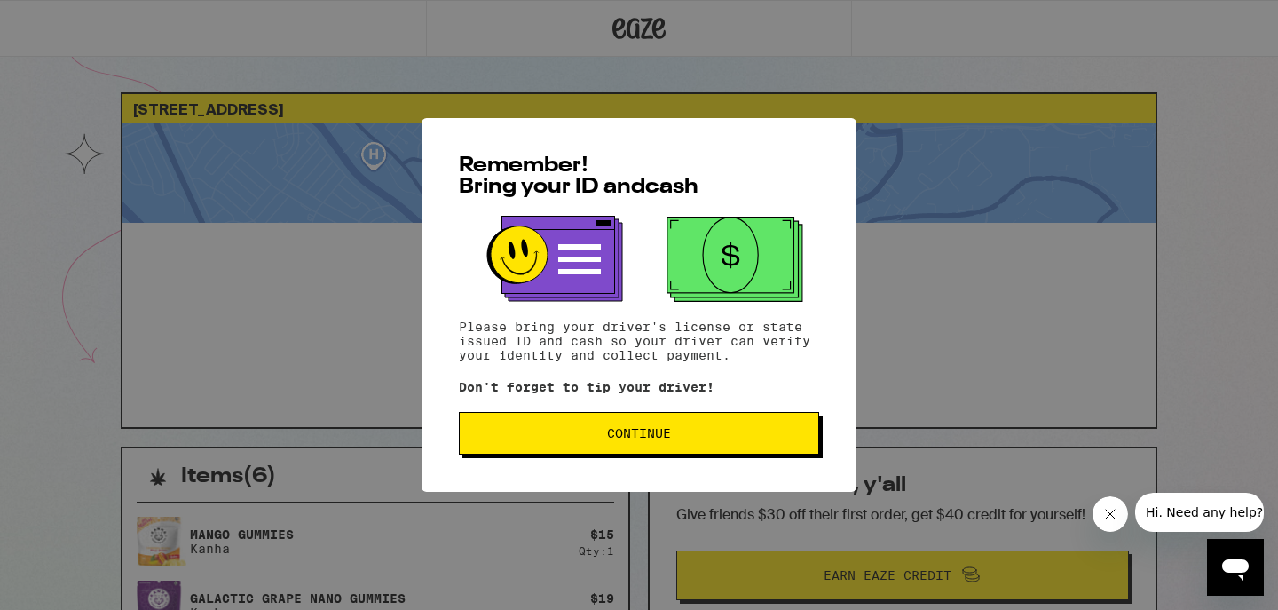
click at [710, 453] on button "Continue" at bounding box center [639, 433] width 360 height 43
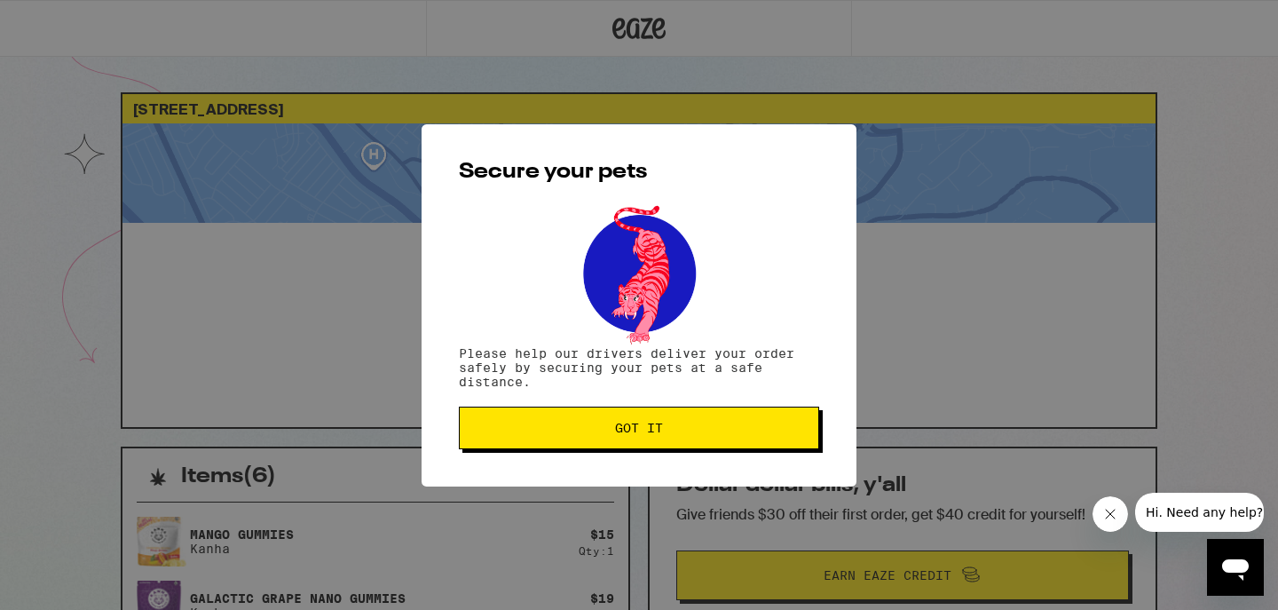
click at [684, 437] on button "Got it" at bounding box center [639, 427] width 360 height 43
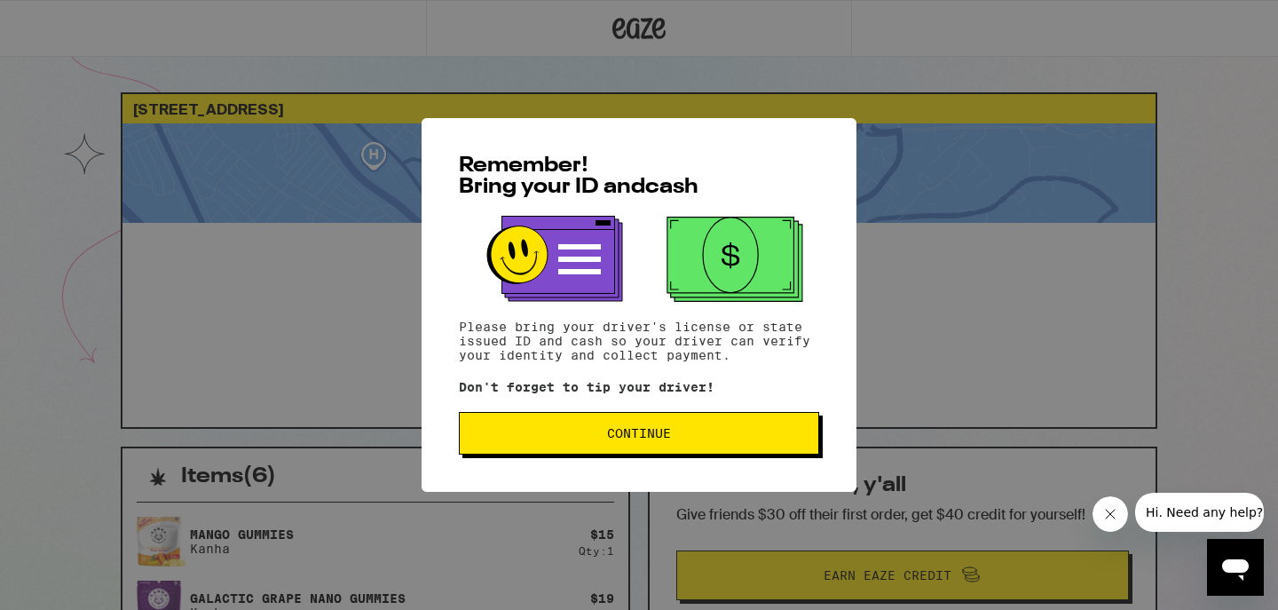
click at [775, 434] on span "Continue" at bounding box center [639, 433] width 330 height 12
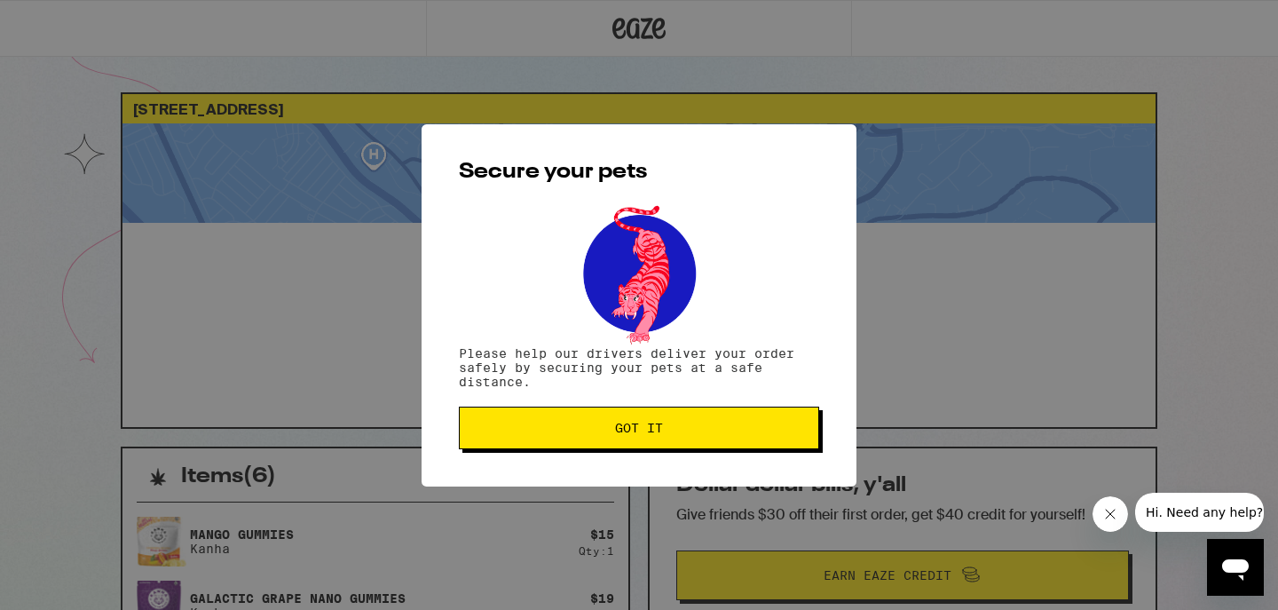
click at [775, 434] on span "Got it" at bounding box center [639, 427] width 330 height 12
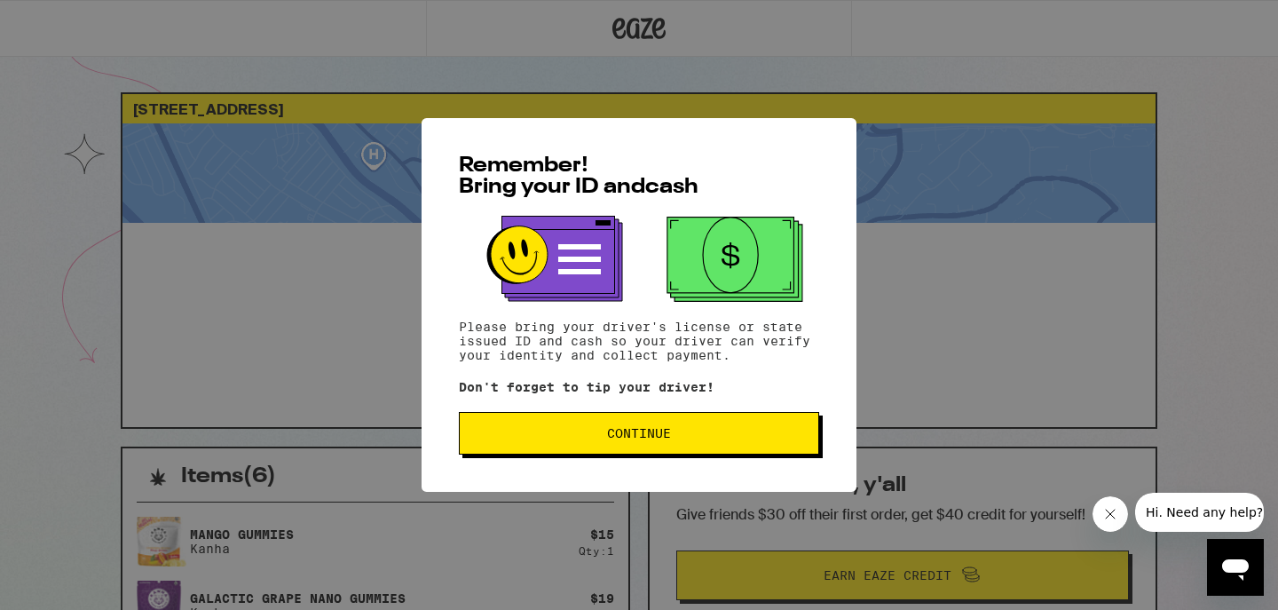
click at [775, 434] on span "Continue" at bounding box center [639, 433] width 330 height 12
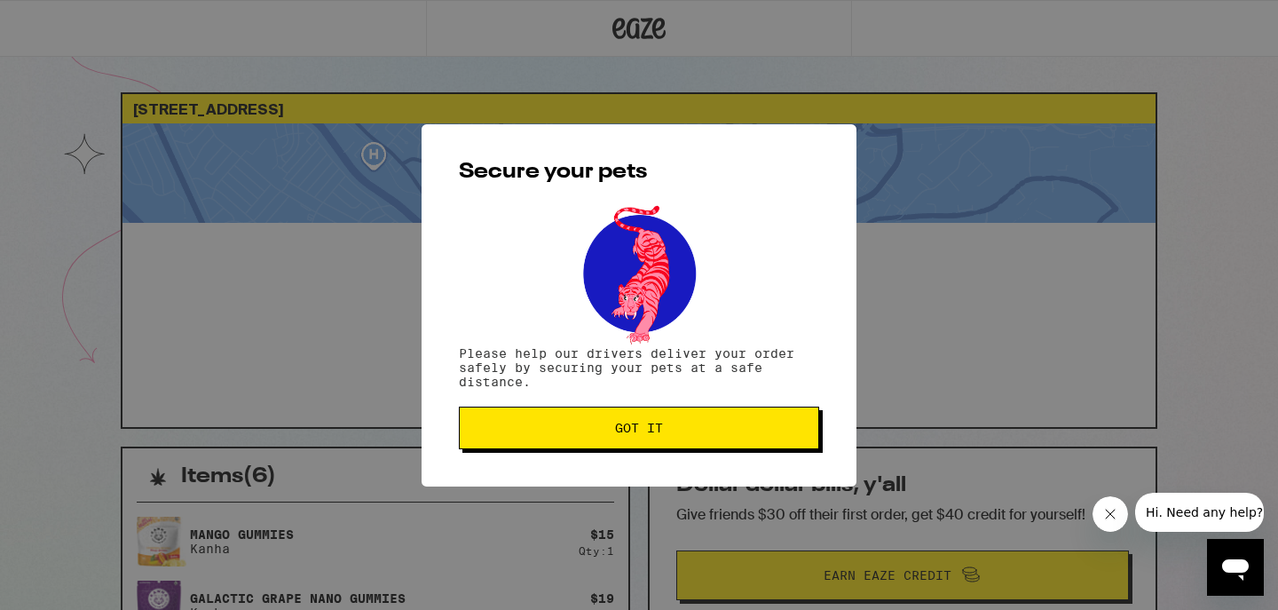
click at [775, 434] on span "Got it" at bounding box center [639, 427] width 330 height 12
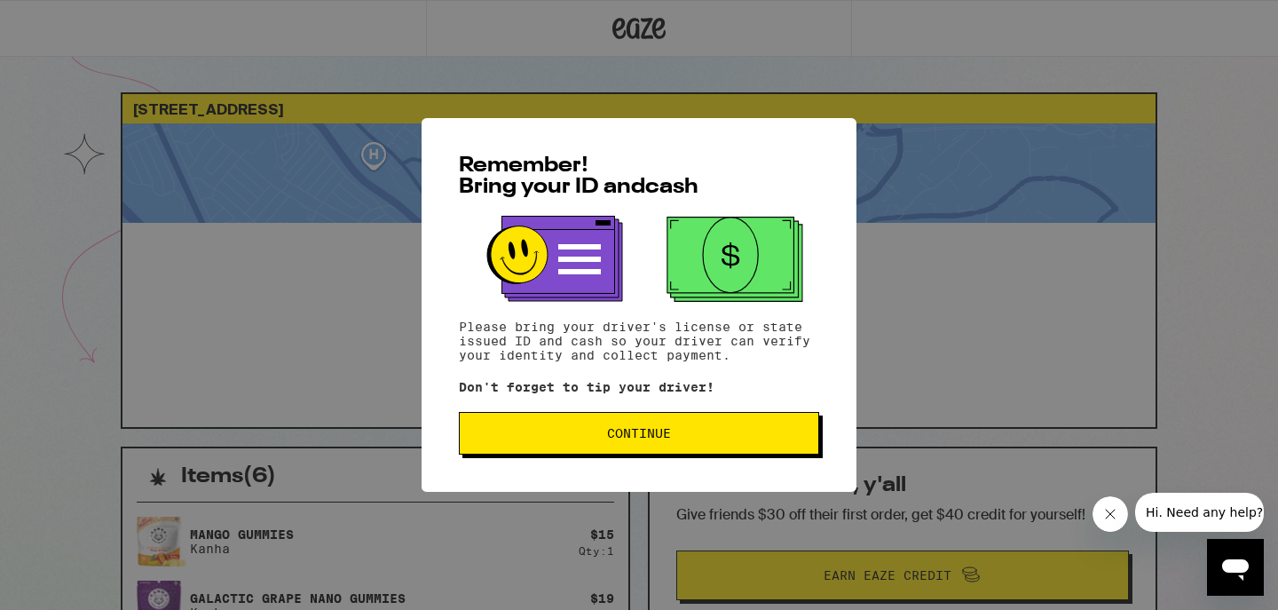
click at [689, 425] on button "Continue" at bounding box center [639, 433] width 360 height 43
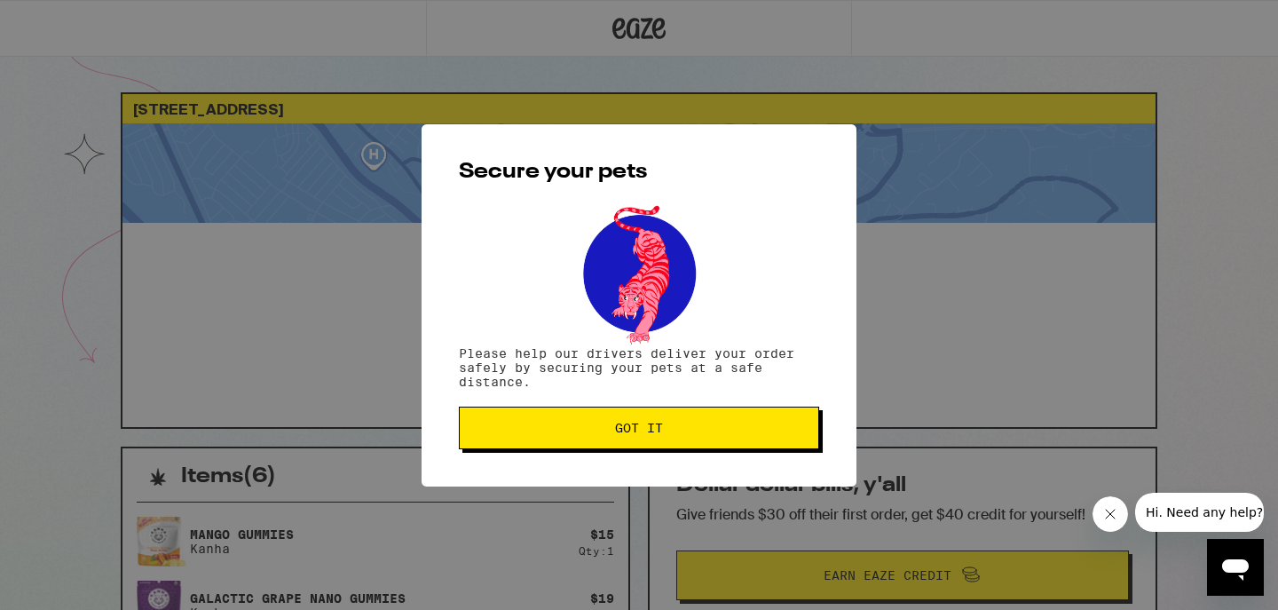
click at [689, 425] on span "Got it" at bounding box center [639, 427] width 330 height 12
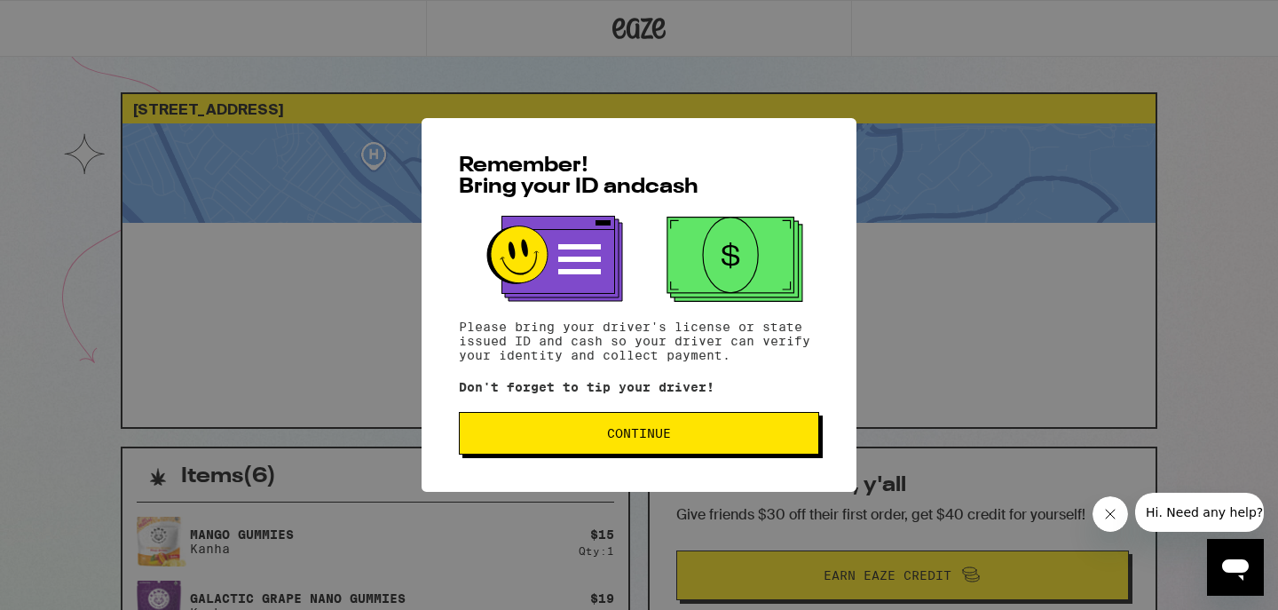
click at [671, 430] on span "Continue" at bounding box center [639, 433] width 64 height 12
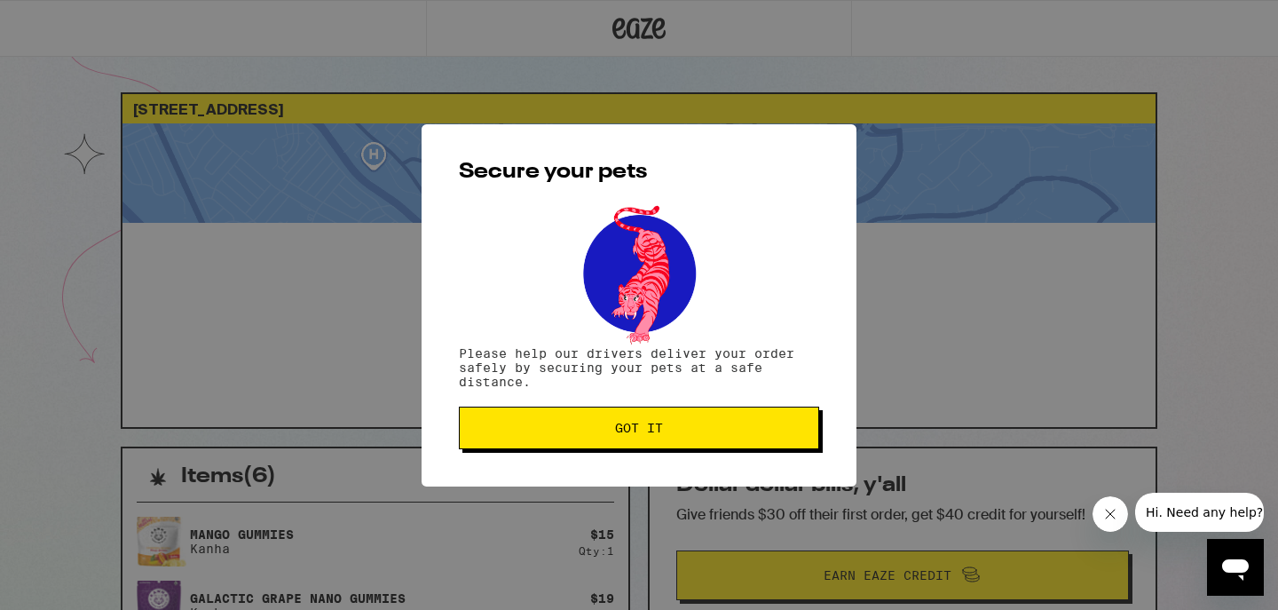
click at [671, 430] on span "Got it" at bounding box center [639, 427] width 330 height 12
